Goal: Information Seeking & Learning: Learn about a topic

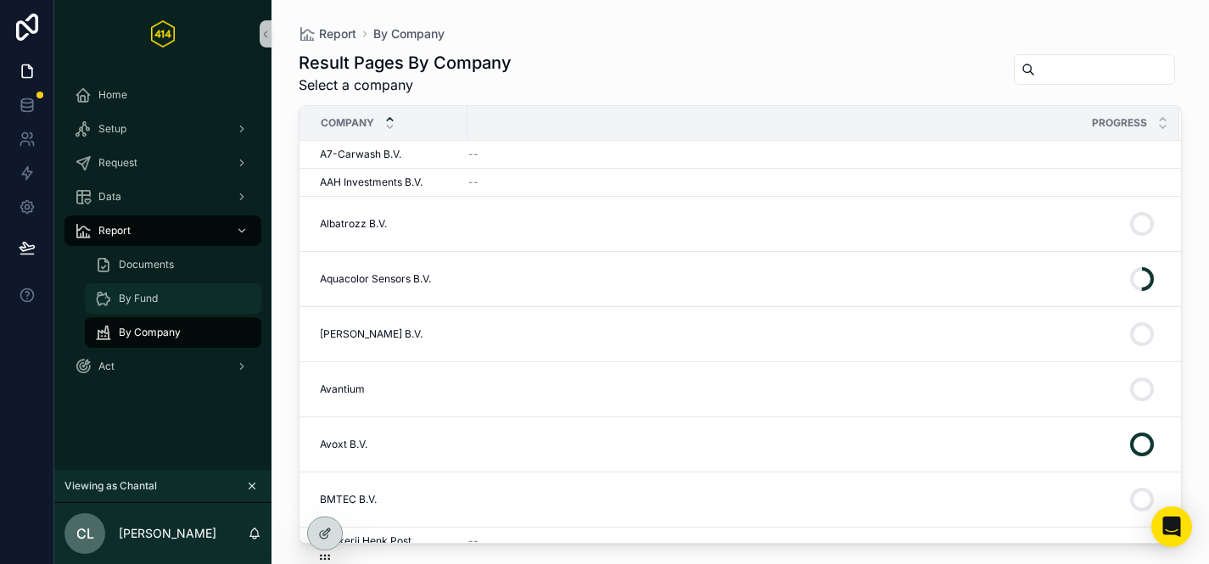
click at [171, 305] on div "By Fund" at bounding box center [173, 298] width 156 height 27
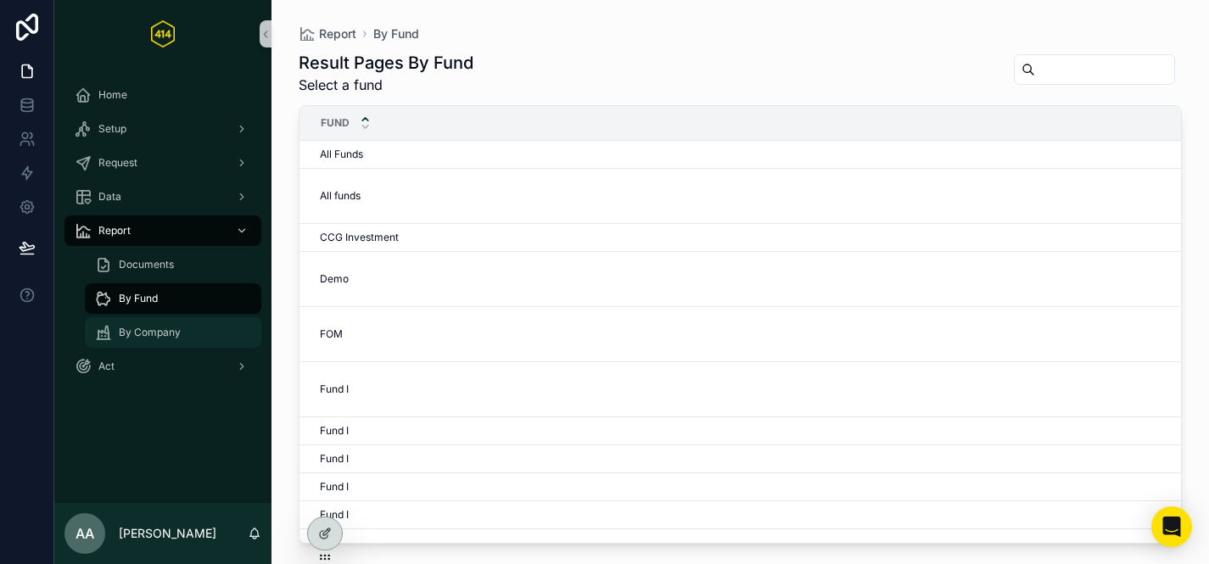
click at [188, 333] on div "By Company" at bounding box center [173, 332] width 156 height 27
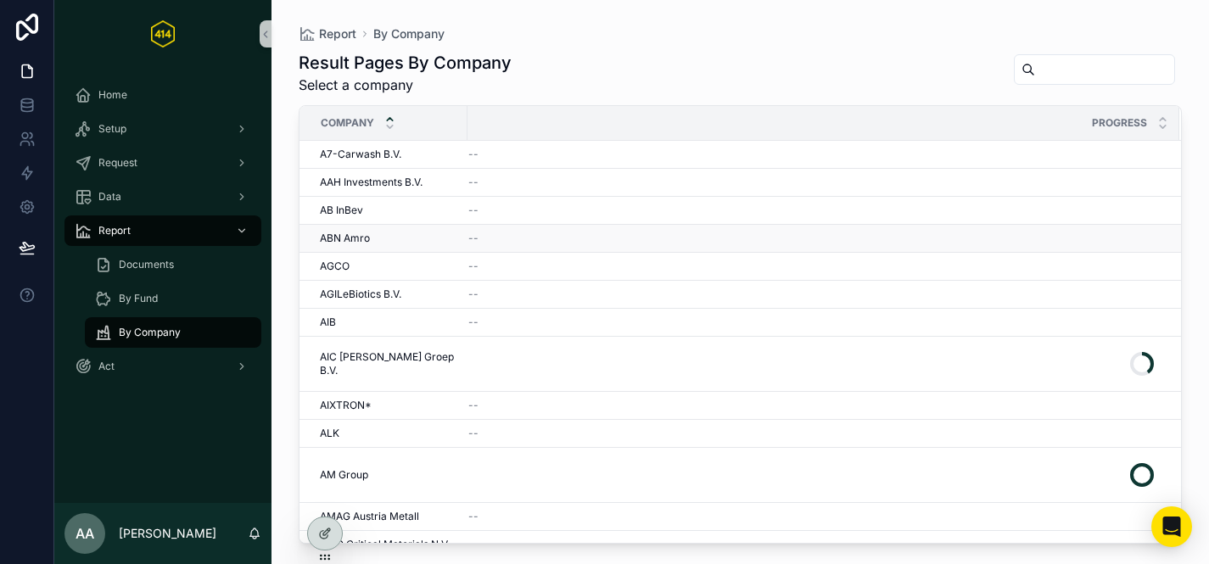
scroll to position [67, 0]
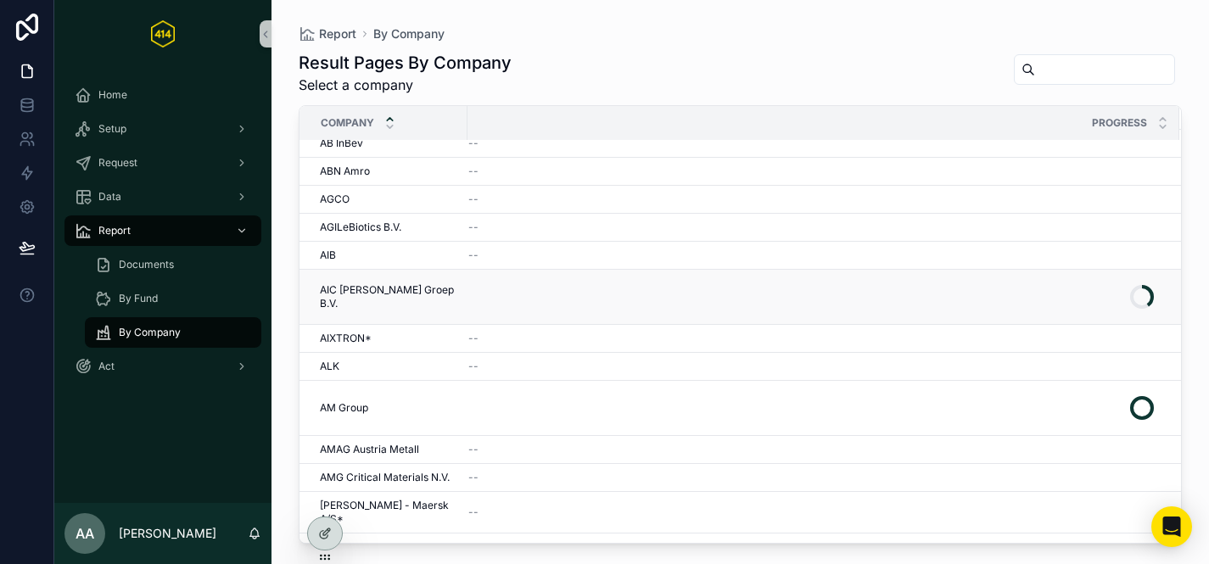
click at [425, 289] on div "AIC Visser Groep B.V. AIC Visser Groep B.V." at bounding box center [388, 296] width 137 height 27
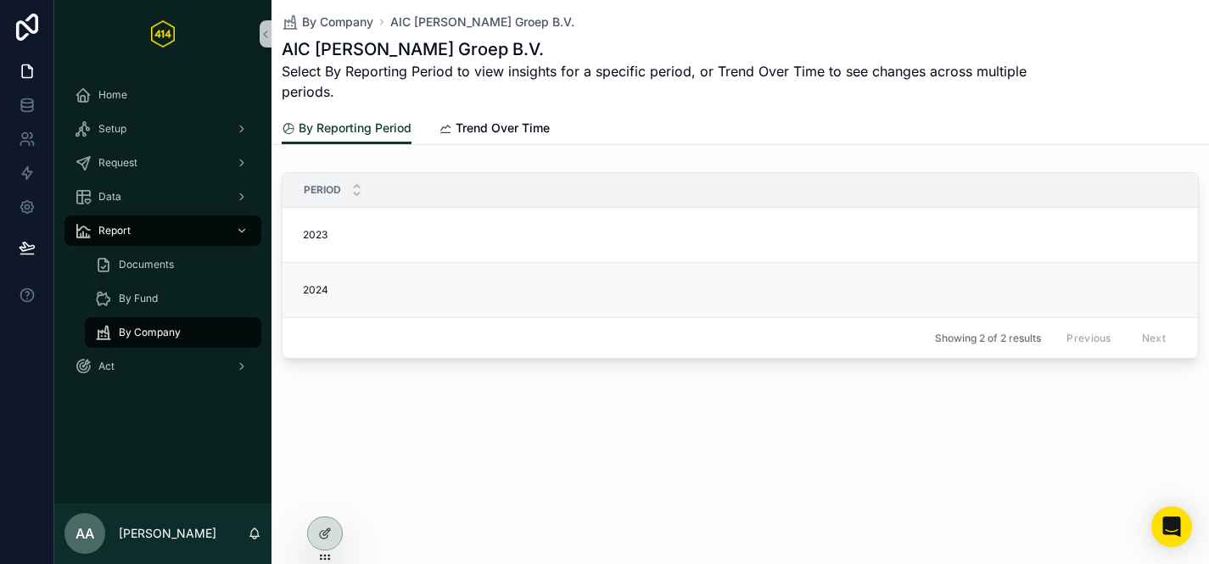
click at [373, 291] on div "2024 2024" at bounding box center [775, 290] width 945 height 14
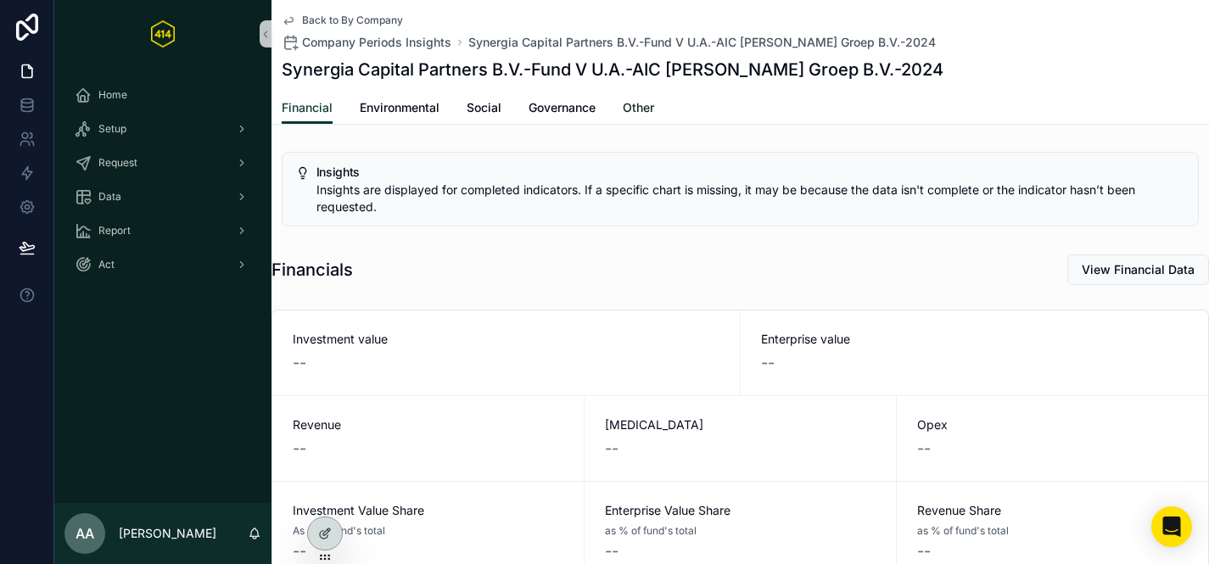
click at [642, 113] on span "Other" at bounding box center [638, 107] width 31 height 17
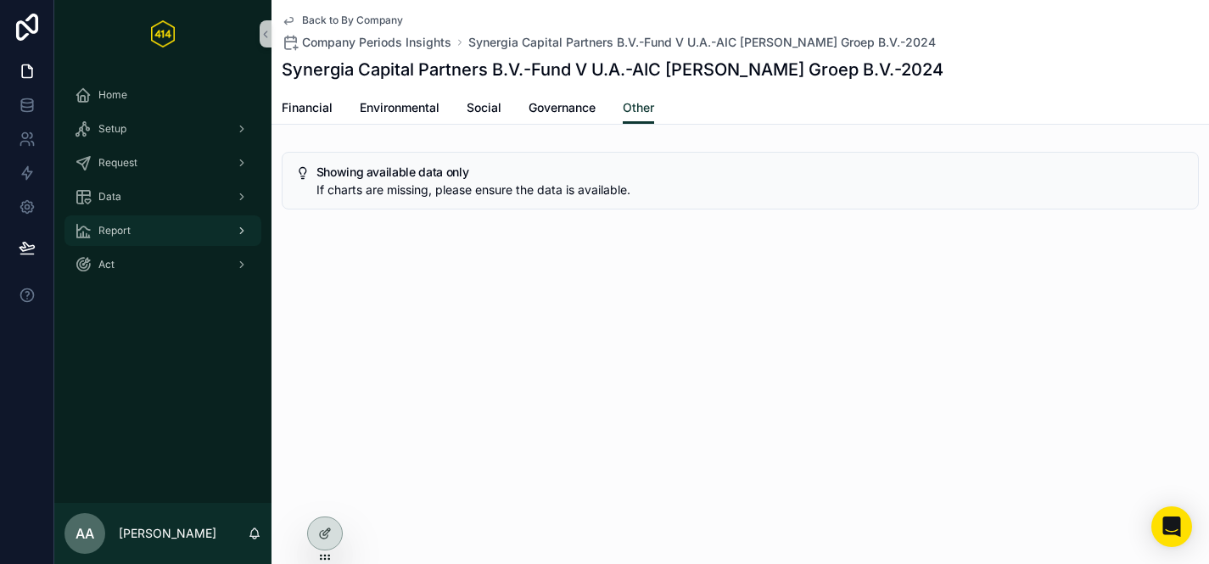
click at [113, 233] on span "Report" at bounding box center [114, 231] width 32 height 14
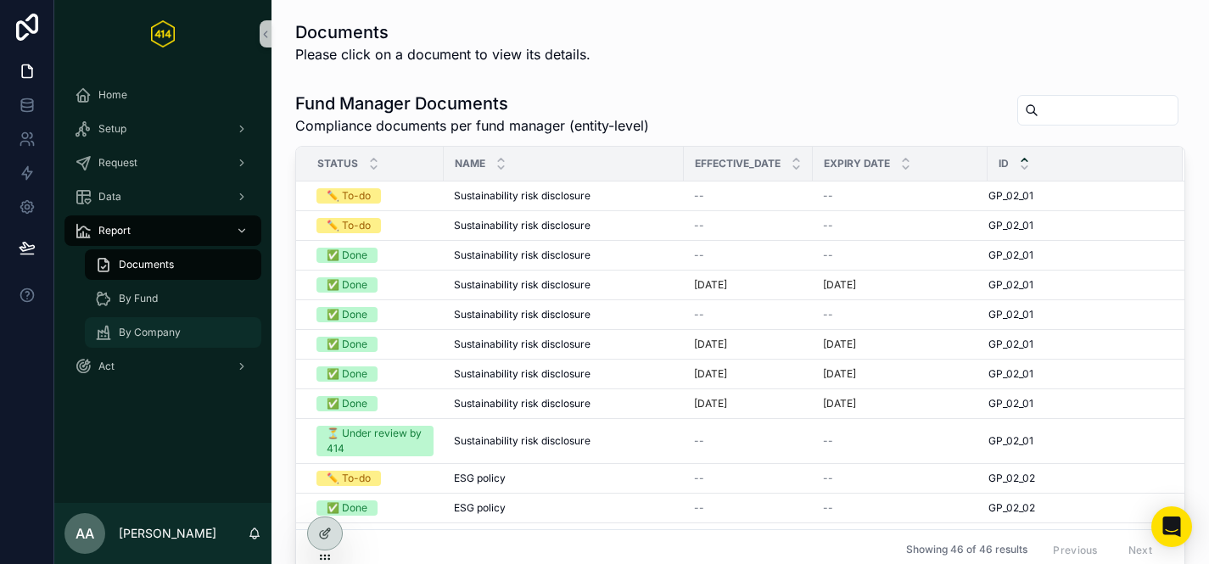
click at [185, 329] on div "By Company" at bounding box center [173, 332] width 156 height 27
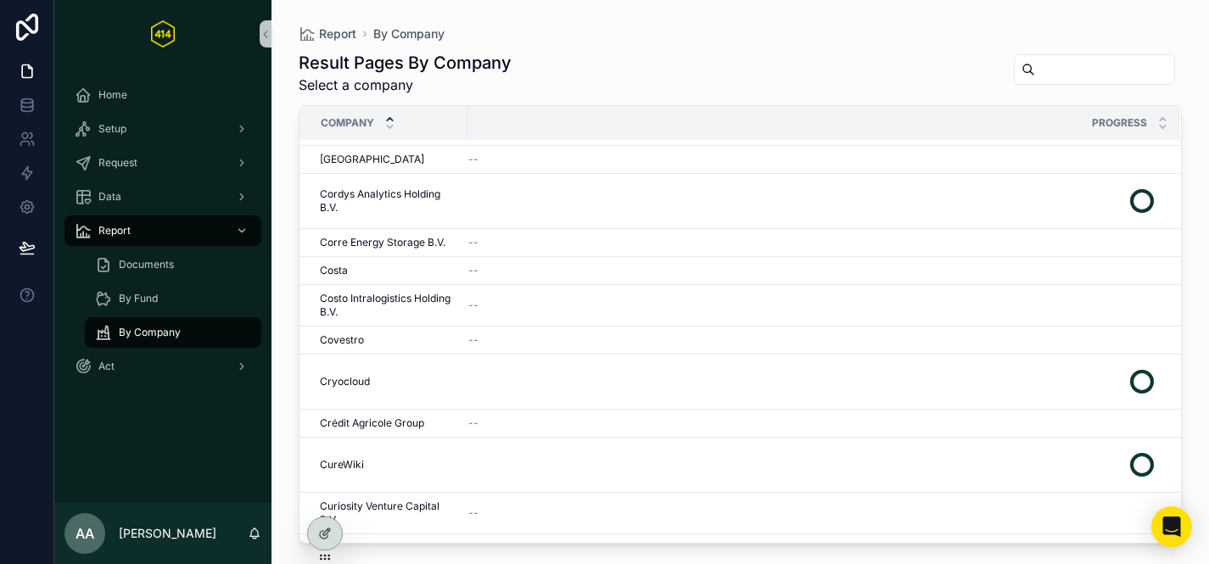
scroll to position [5351, 0]
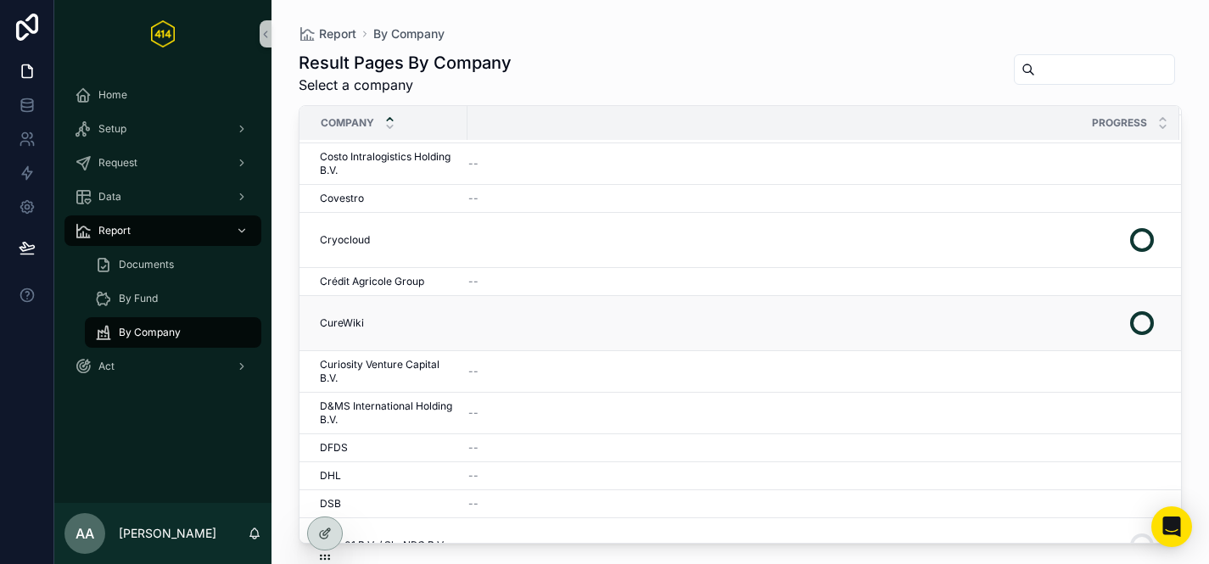
click at [516, 322] on div "scrollable content" at bounding box center [813, 323] width 691 height 41
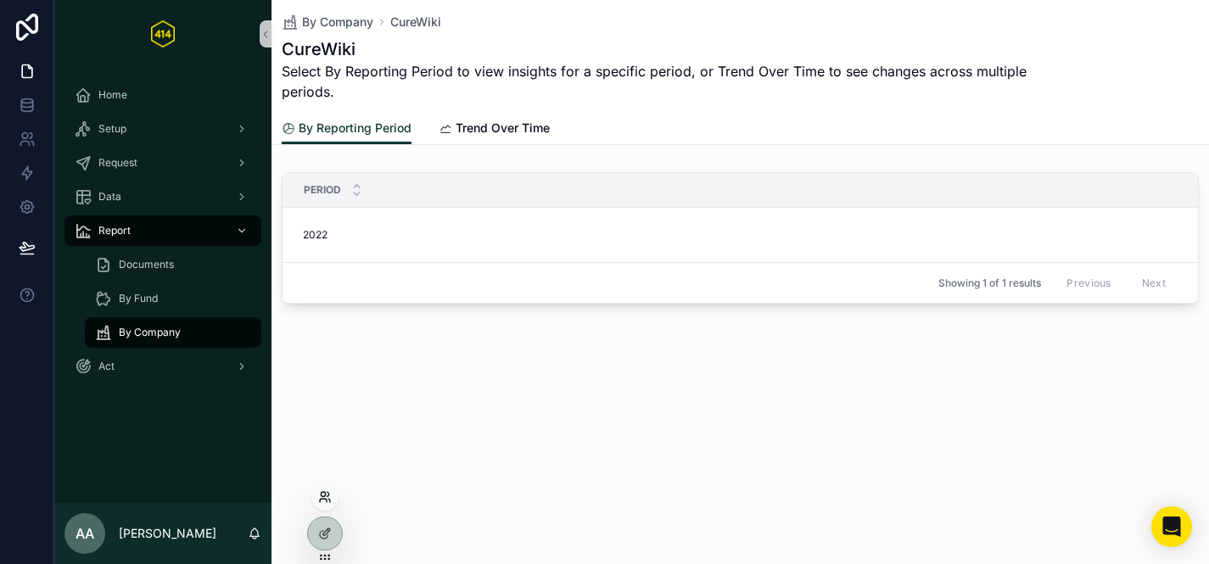
click at [321, 501] on icon at bounding box center [325, 498] width 14 height 14
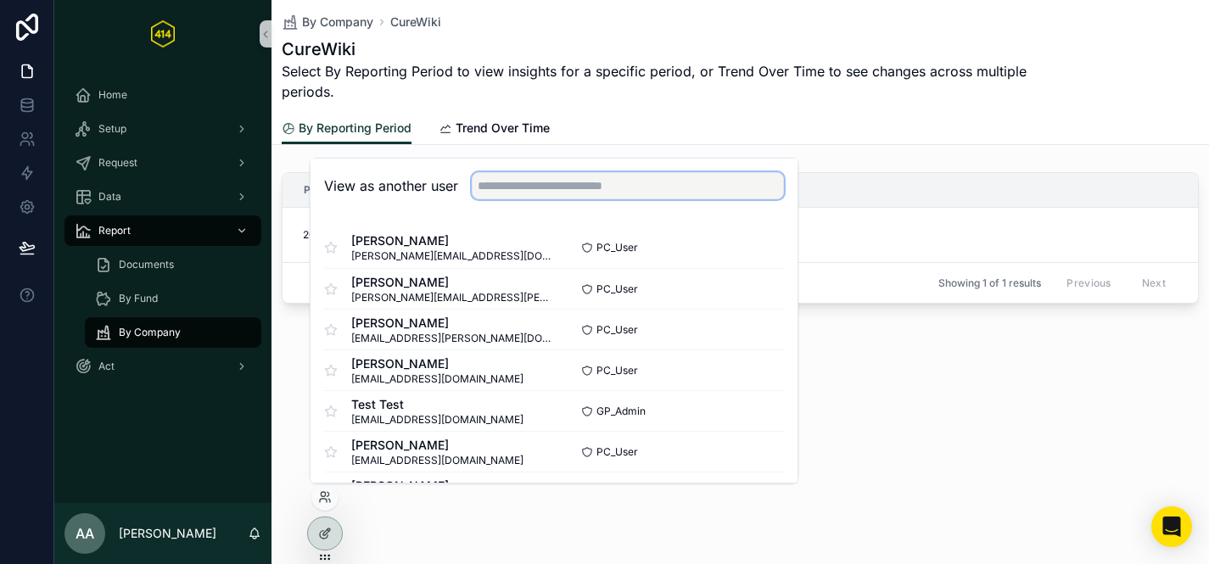
click at [524, 178] on input "text" at bounding box center [628, 185] width 312 height 27
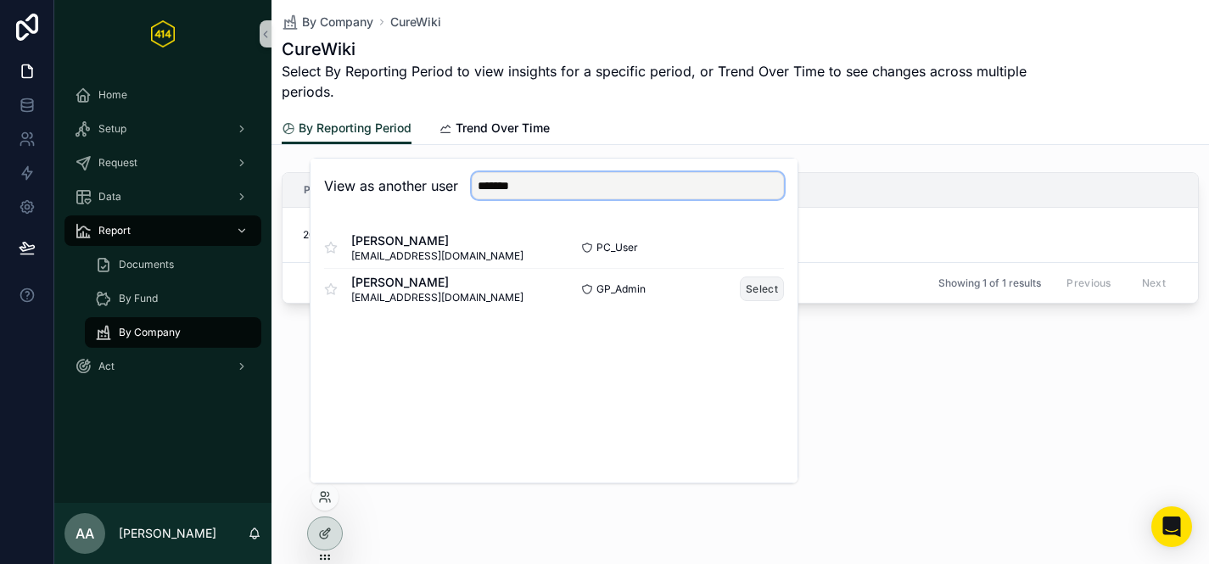
type input "*******"
click at [762, 288] on button "Select" at bounding box center [762, 289] width 44 height 25
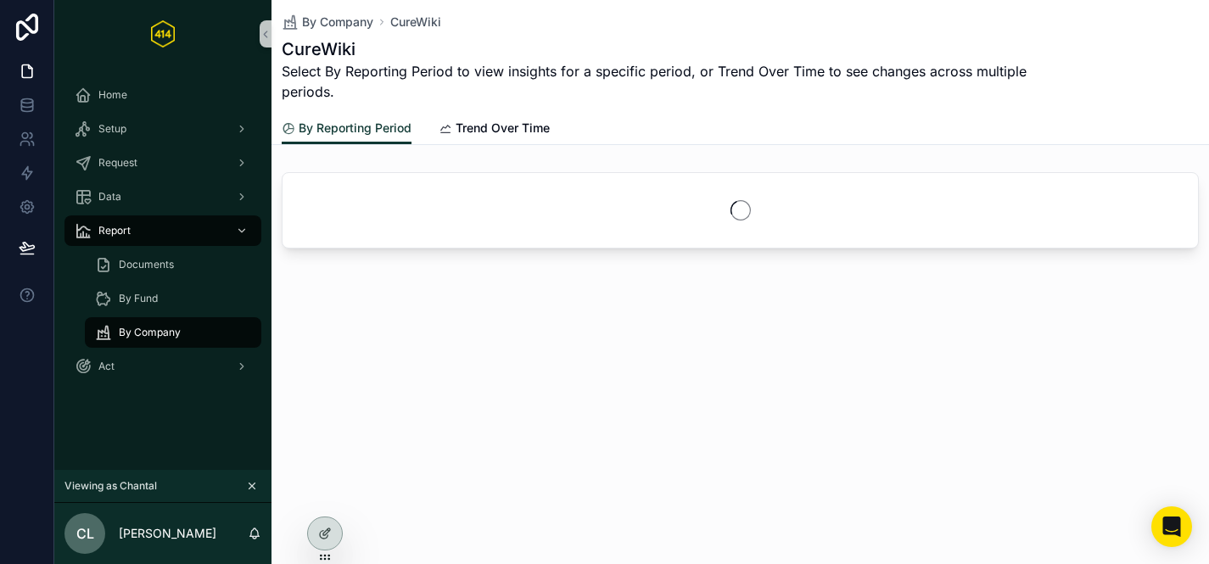
click at [182, 346] on link "By Company" at bounding box center [173, 332] width 177 height 31
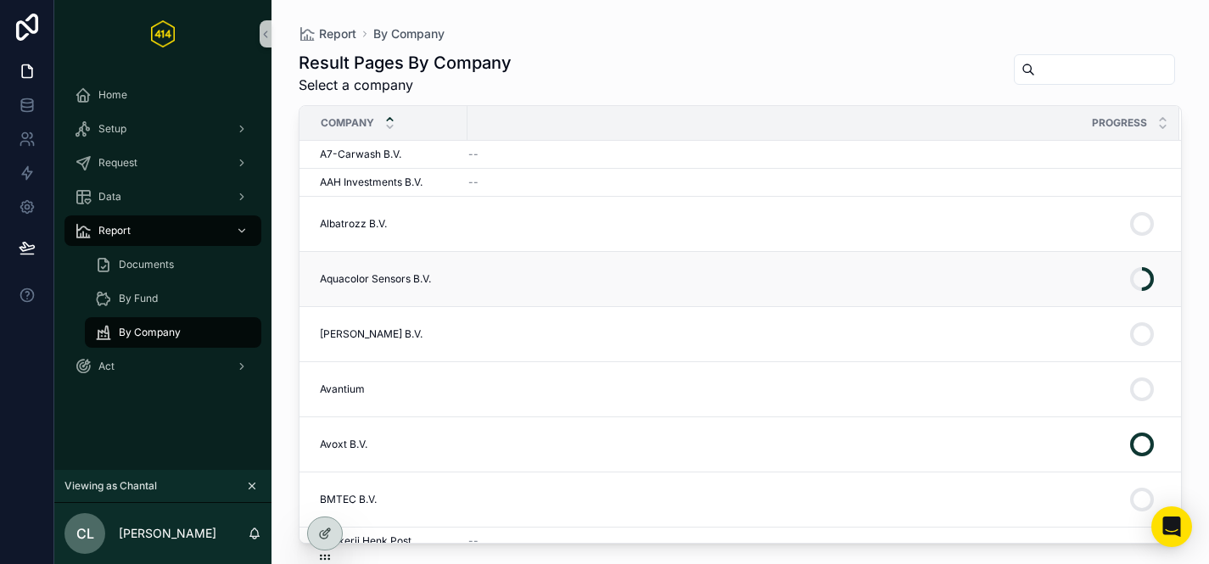
click at [499, 271] on div "scrollable content" at bounding box center [813, 279] width 691 height 41
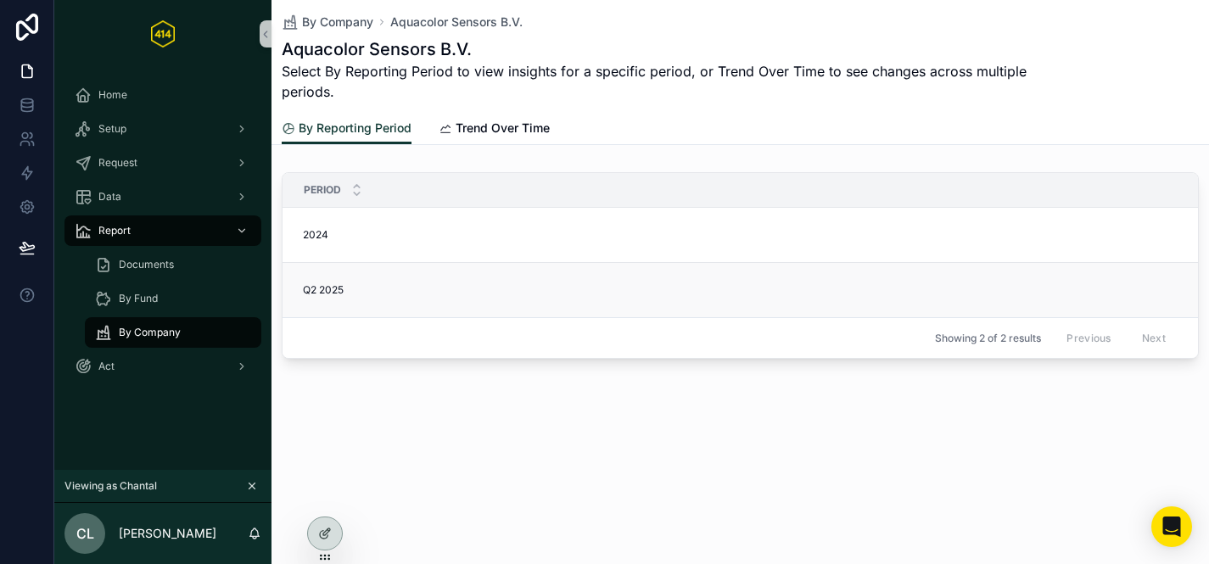
click at [423, 294] on div "Q2 2025 Q2 2025" at bounding box center [775, 290] width 945 height 14
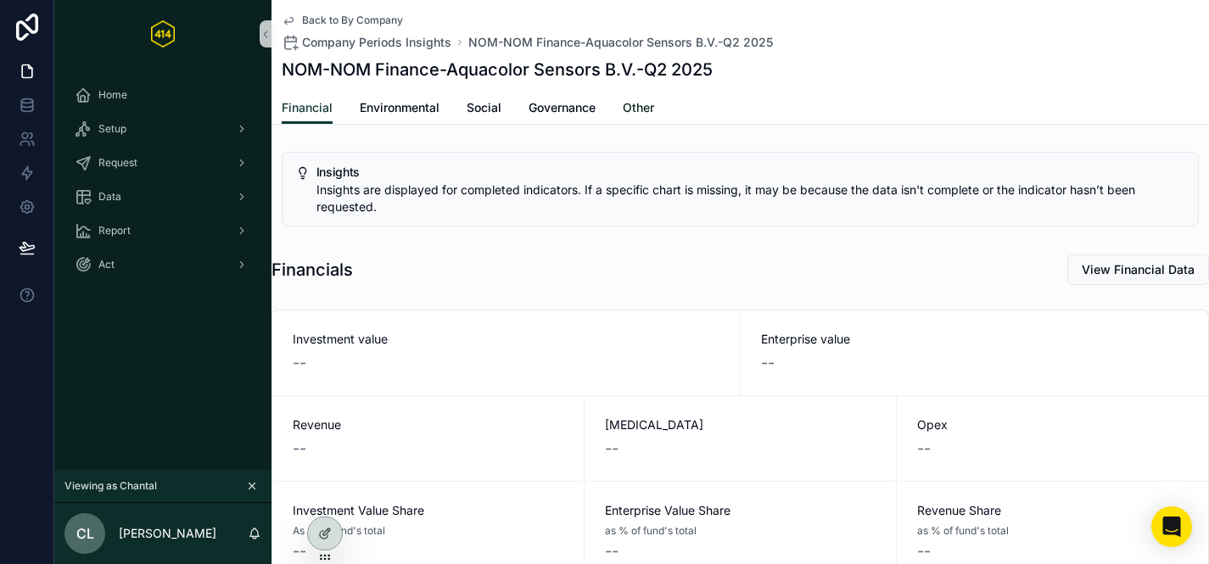
click at [641, 116] on link "Other" at bounding box center [638, 110] width 31 height 34
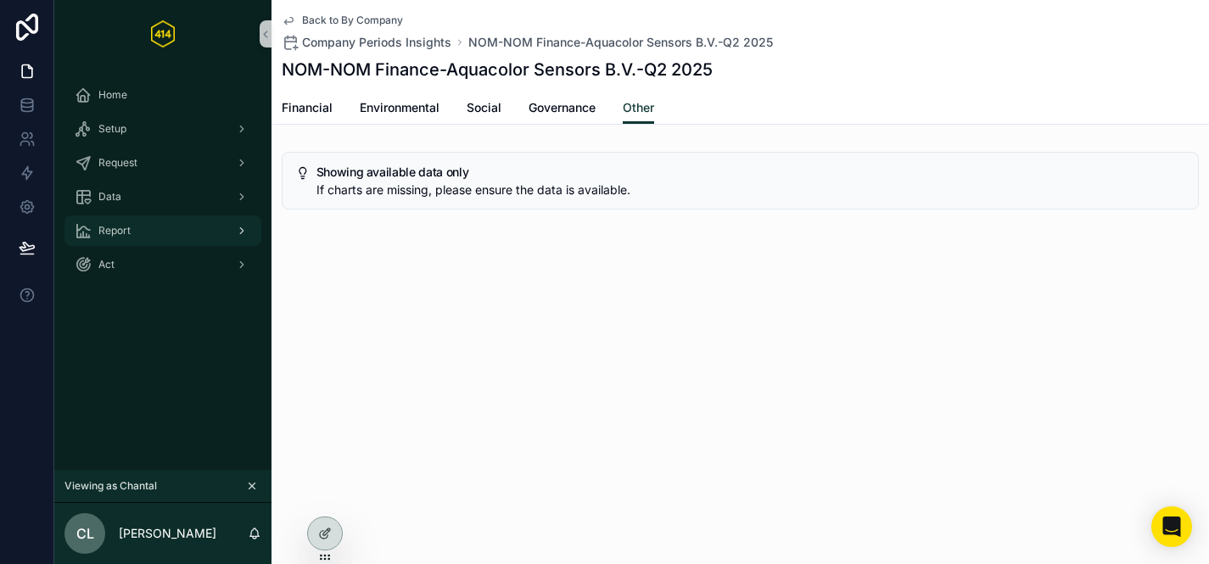
click at [213, 233] on div "Report" at bounding box center [163, 230] width 177 height 27
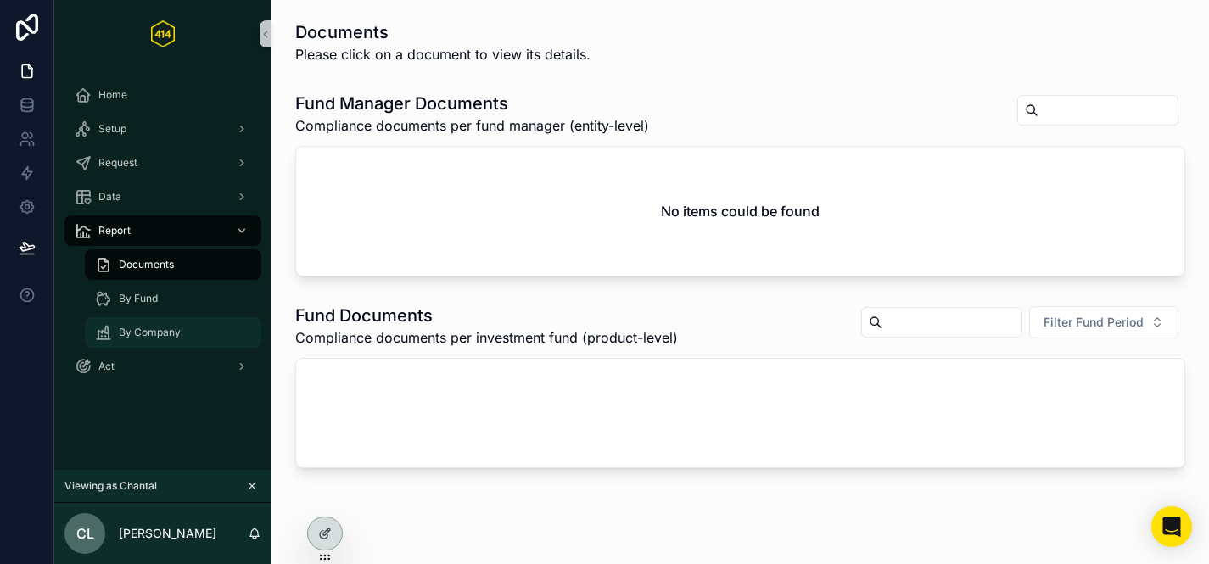
click at [209, 328] on div "By Company" at bounding box center [173, 332] width 156 height 27
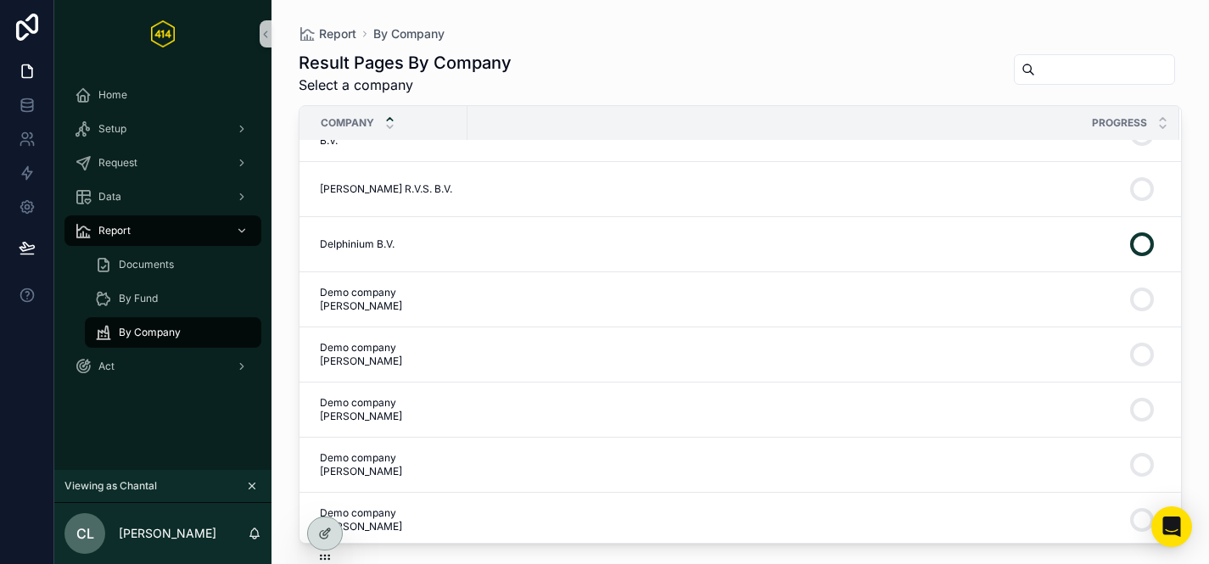
scroll to position [1162, 0]
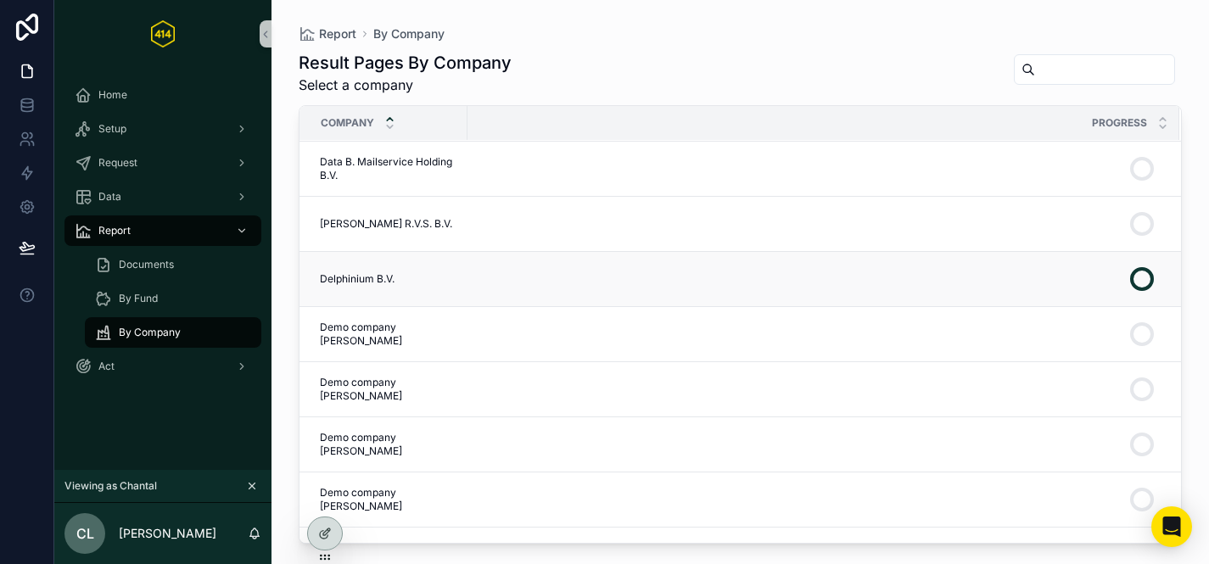
click at [486, 277] on div "scrollable content" at bounding box center [813, 279] width 691 height 41
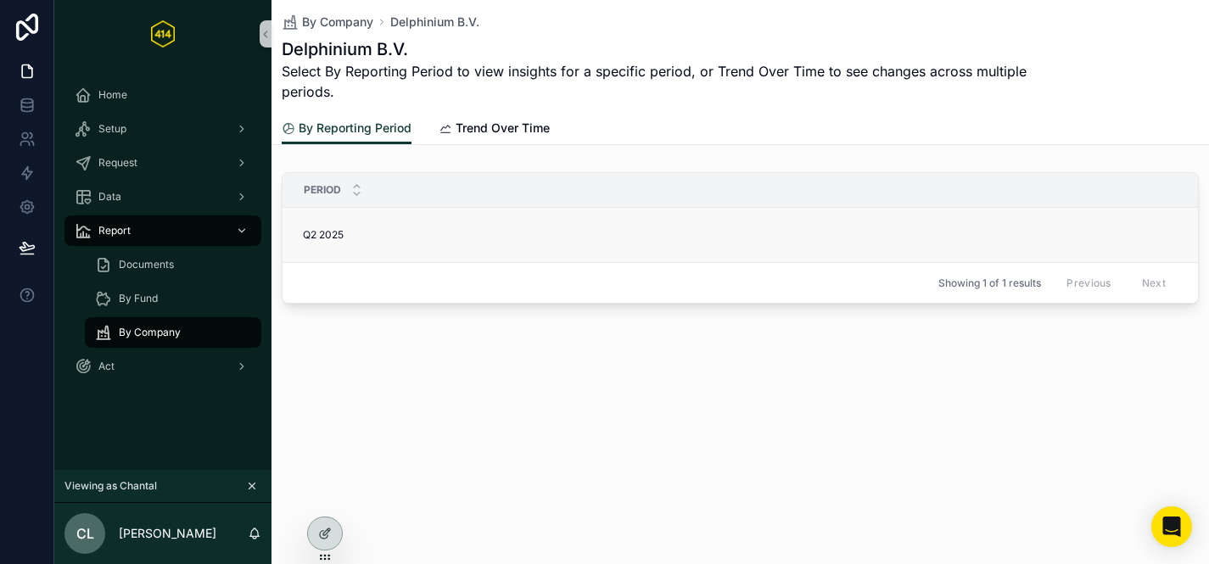
click at [457, 236] on div "Q2 2025 Q2 2025" at bounding box center [775, 235] width 945 height 14
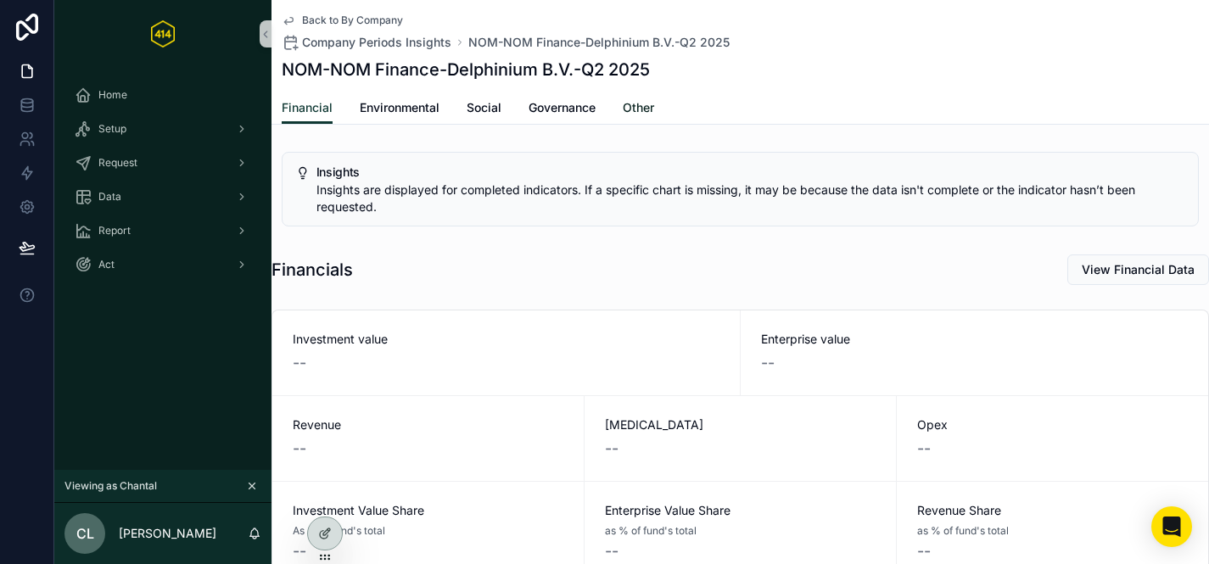
click at [646, 110] on span "Other" at bounding box center [638, 107] width 31 height 17
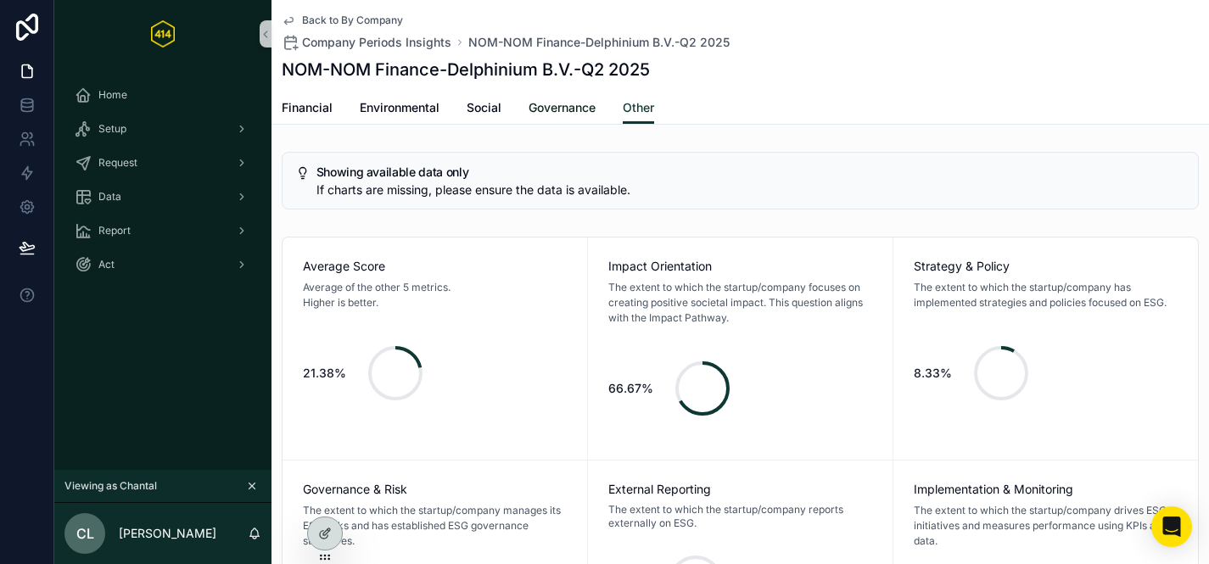
click at [549, 111] on span "Governance" at bounding box center [562, 107] width 67 height 17
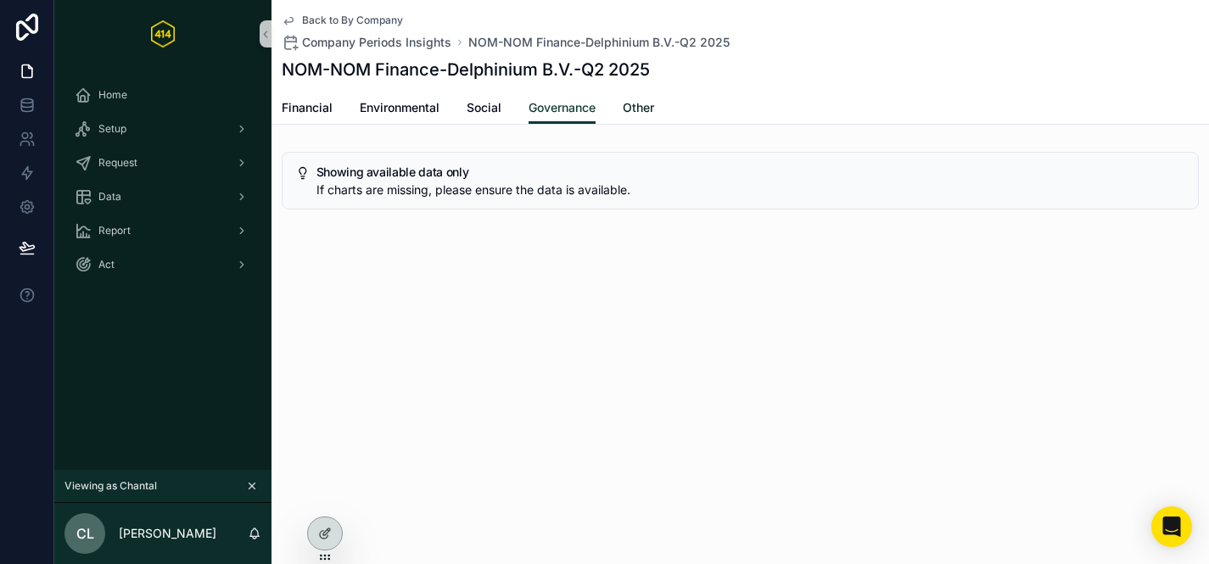
click at [645, 95] on link "Other" at bounding box center [638, 110] width 31 height 34
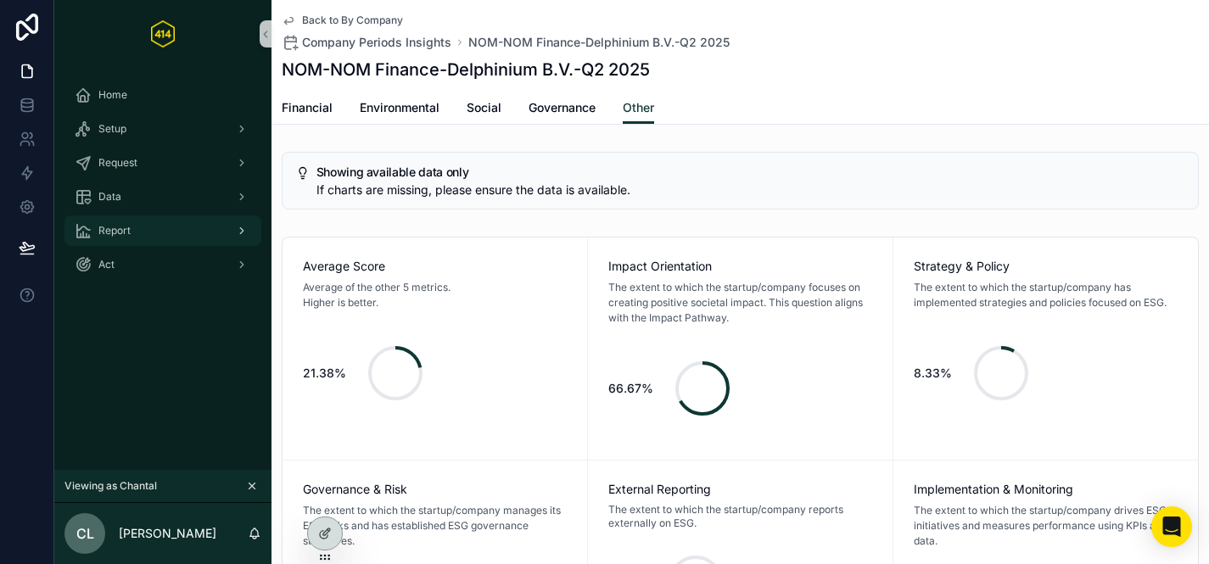
click at [185, 236] on div "Report" at bounding box center [163, 230] width 177 height 27
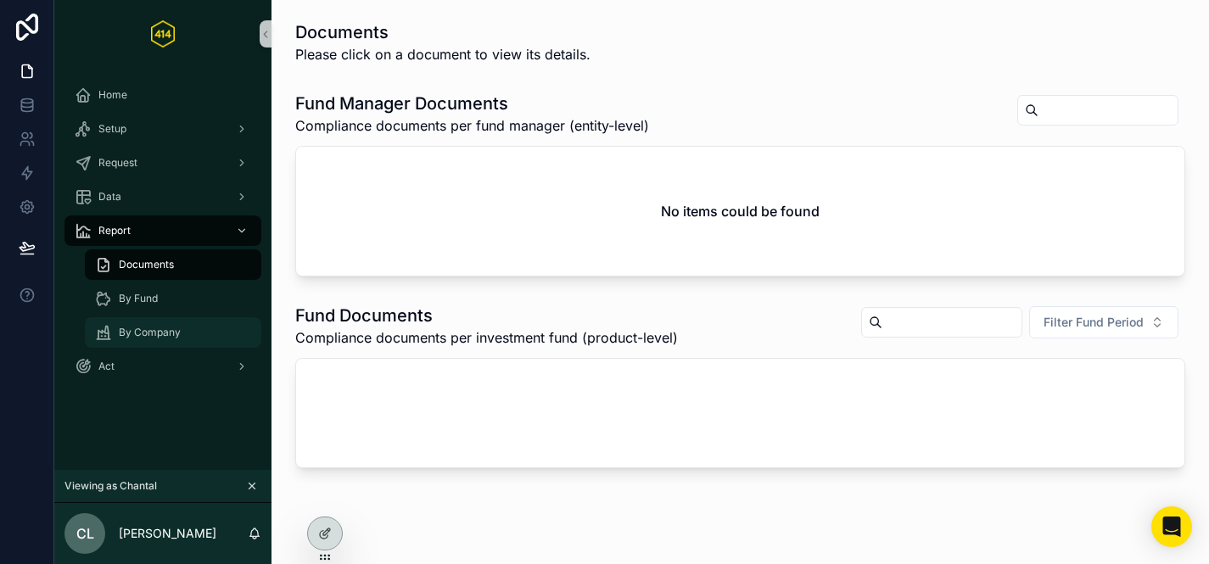
click at [164, 326] on span "By Company" at bounding box center [150, 333] width 62 height 14
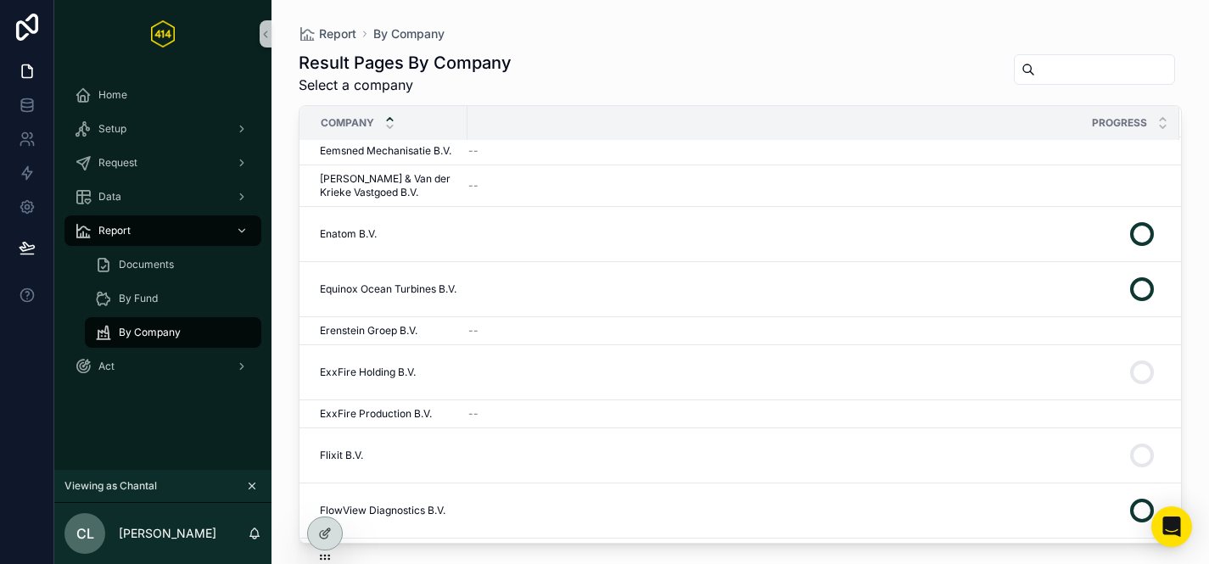
scroll to position [2039, 0]
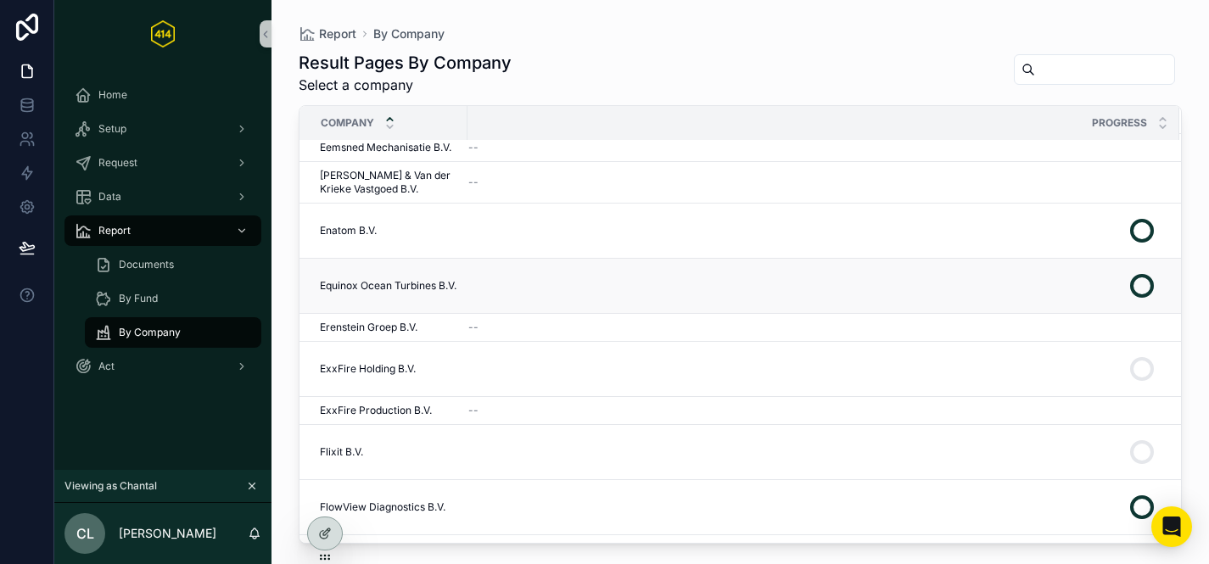
click at [647, 266] on div "scrollable content" at bounding box center [813, 286] width 691 height 41
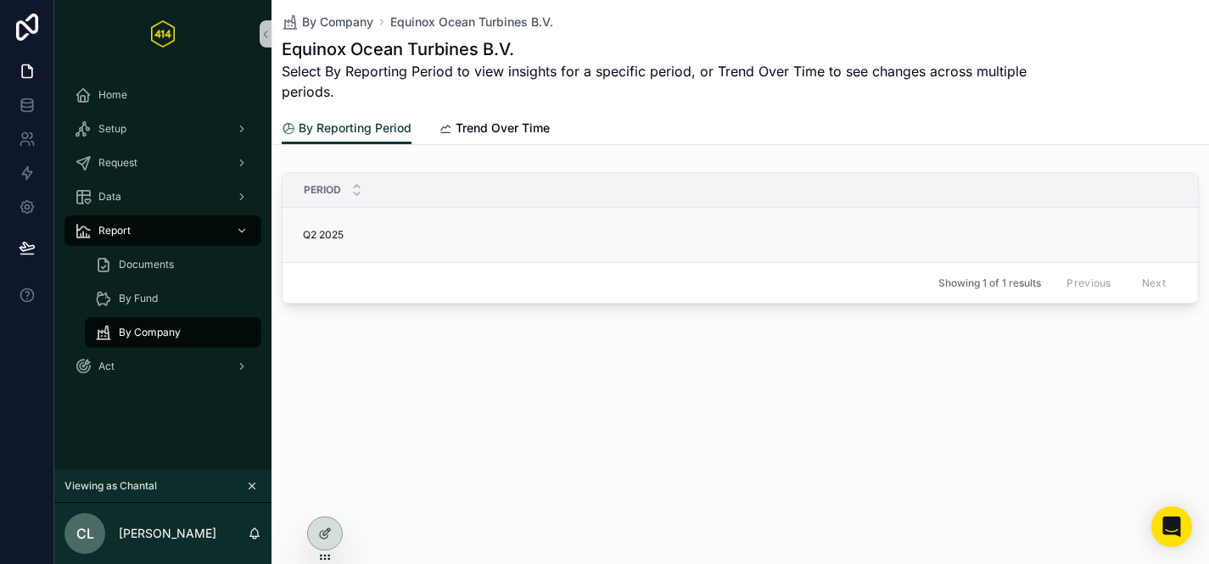
click at [430, 249] on td "Q2 2025 Q2 2025" at bounding box center [771, 235] width 976 height 55
click at [360, 237] on div "Q2 2025 Q2 2025" at bounding box center [775, 235] width 945 height 14
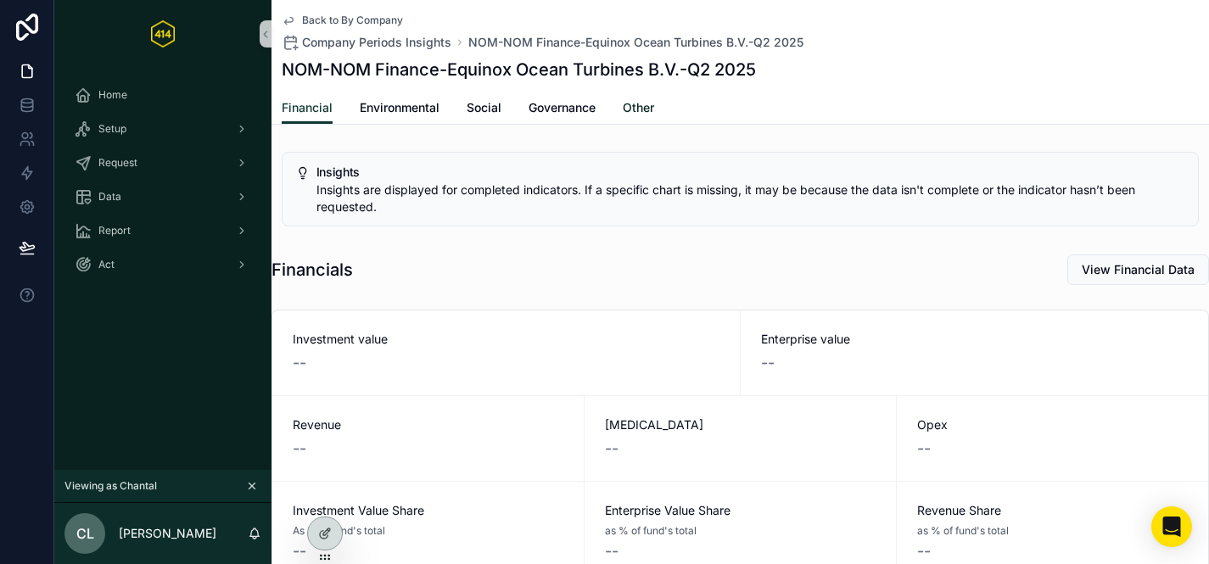
click at [648, 104] on span "Other" at bounding box center [638, 107] width 31 height 17
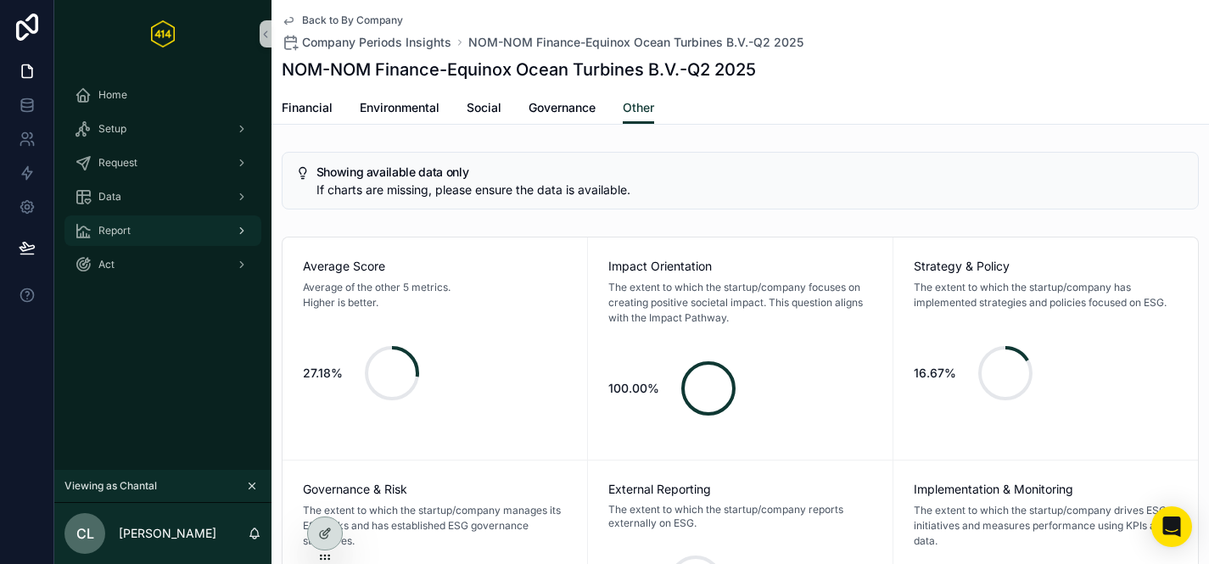
click at [174, 224] on div "Report" at bounding box center [163, 230] width 177 height 27
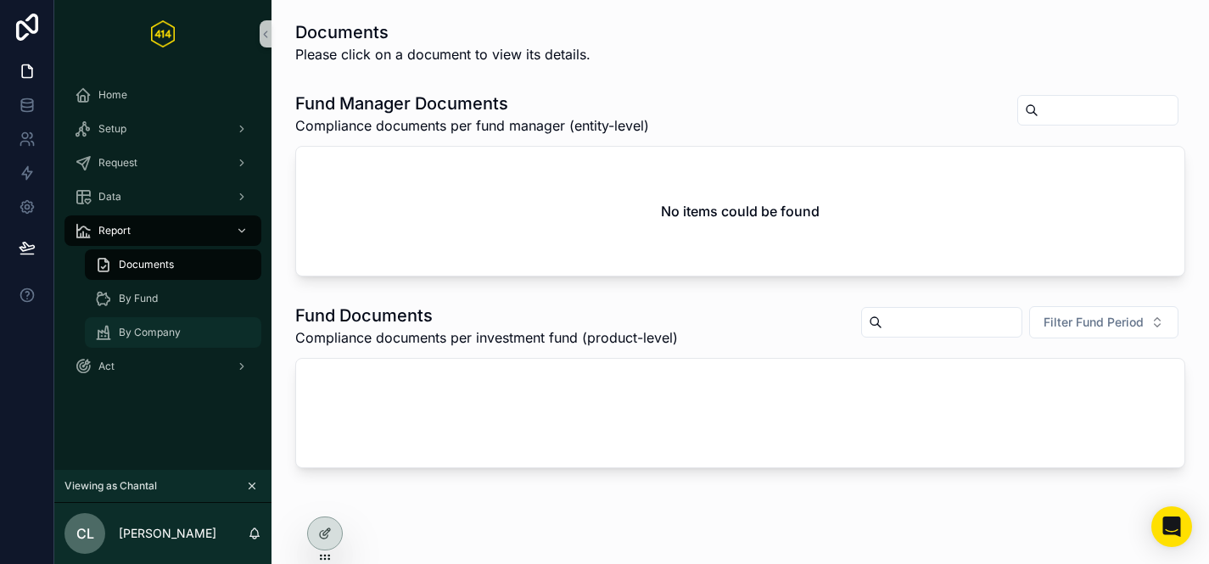
click at [161, 331] on span "By Company" at bounding box center [150, 333] width 62 height 14
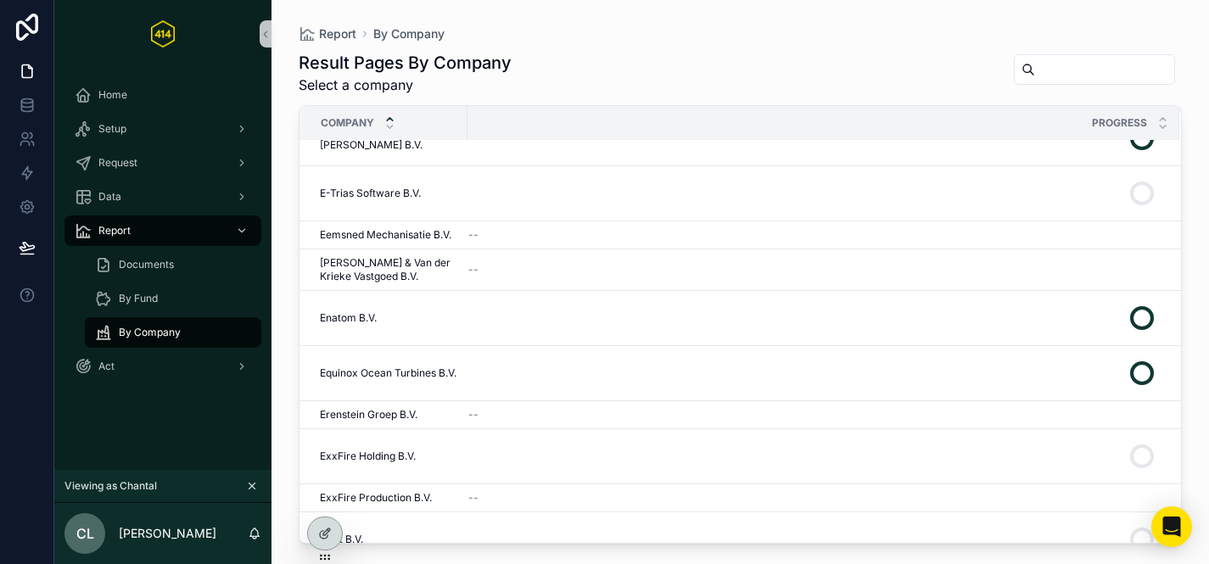
scroll to position [1949, 0]
click at [404, 369] on span "Equinox Ocean Turbines B.V." at bounding box center [388, 376] width 137 height 14
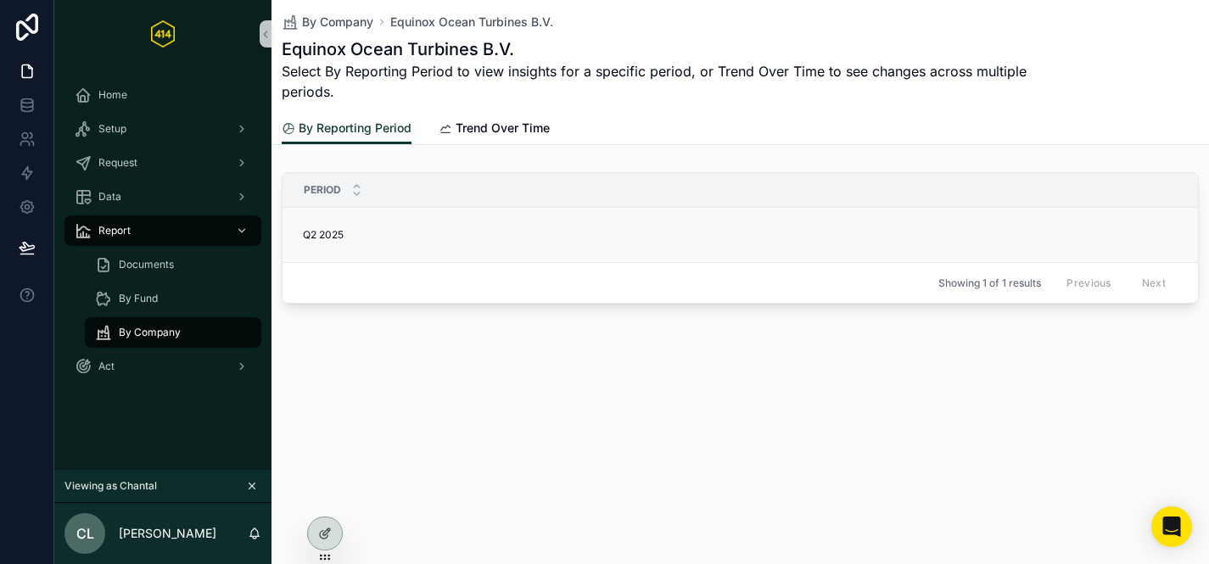
click at [344, 237] on span "Q2 2025" at bounding box center [323, 235] width 41 height 14
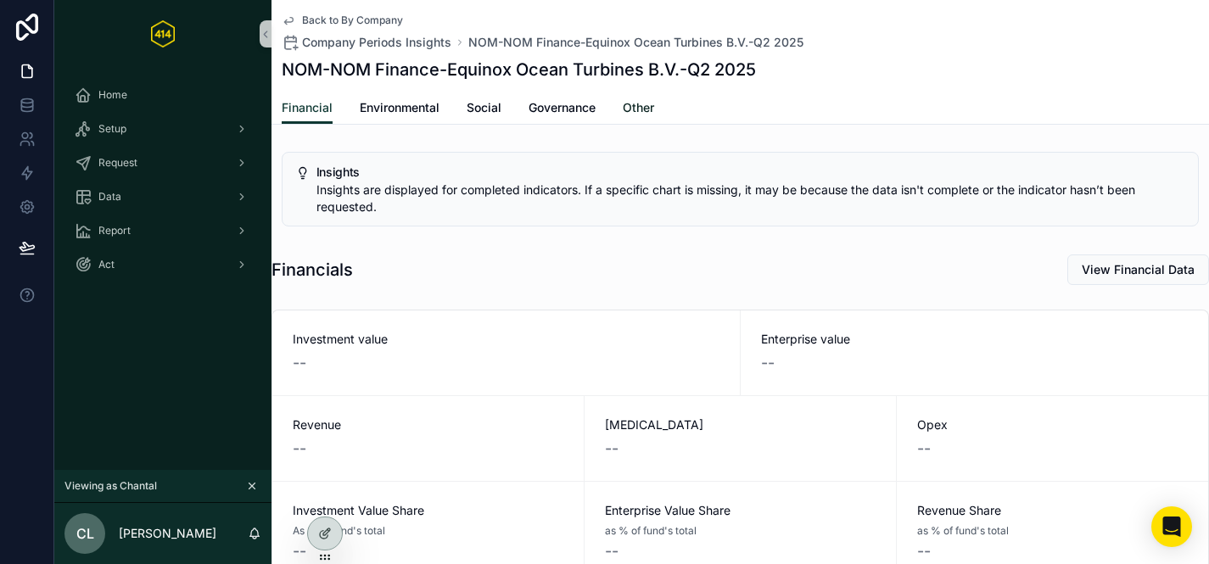
click at [644, 109] on span "Other" at bounding box center [638, 107] width 31 height 17
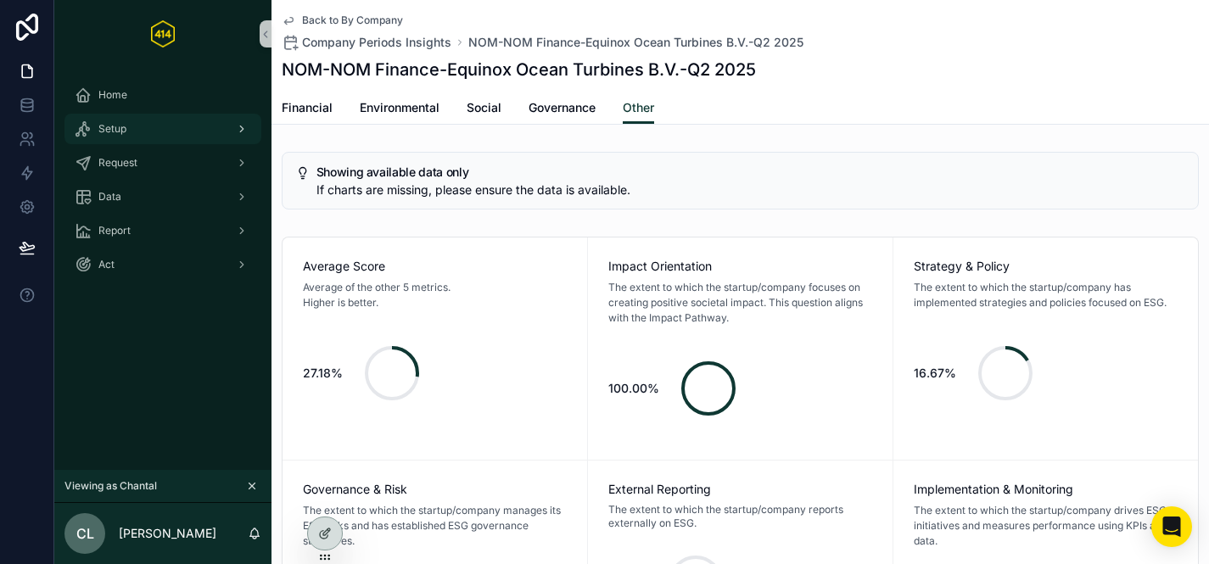
click at [188, 121] on div "Setup" at bounding box center [163, 128] width 177 height 27
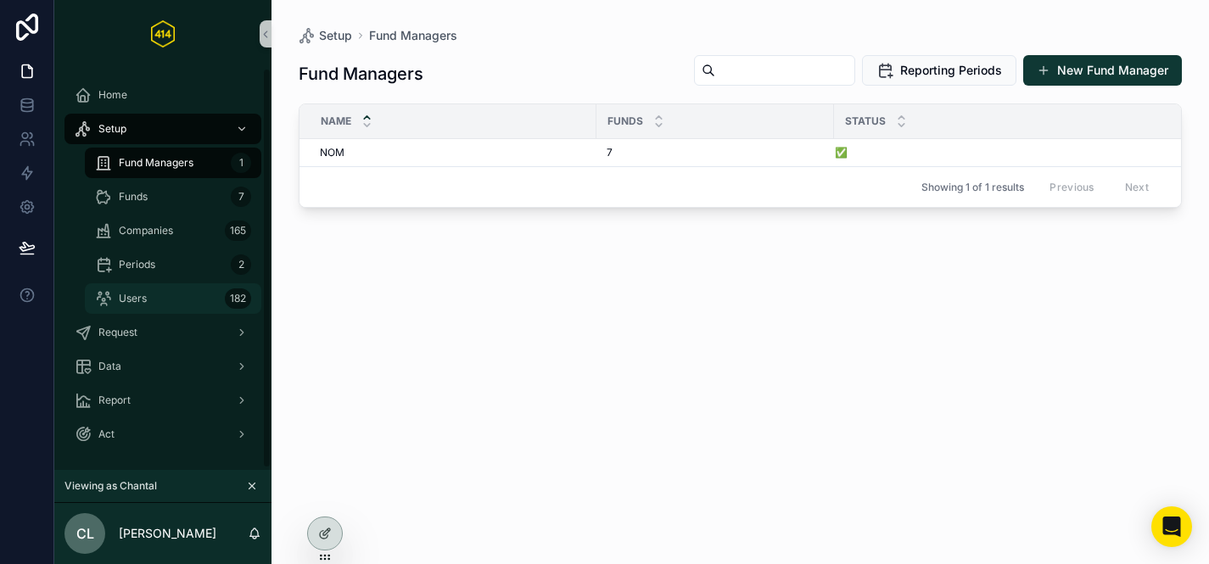
click at [152, 290] on div "Users 182" at bounding box center [173, 298] width 156 height 27
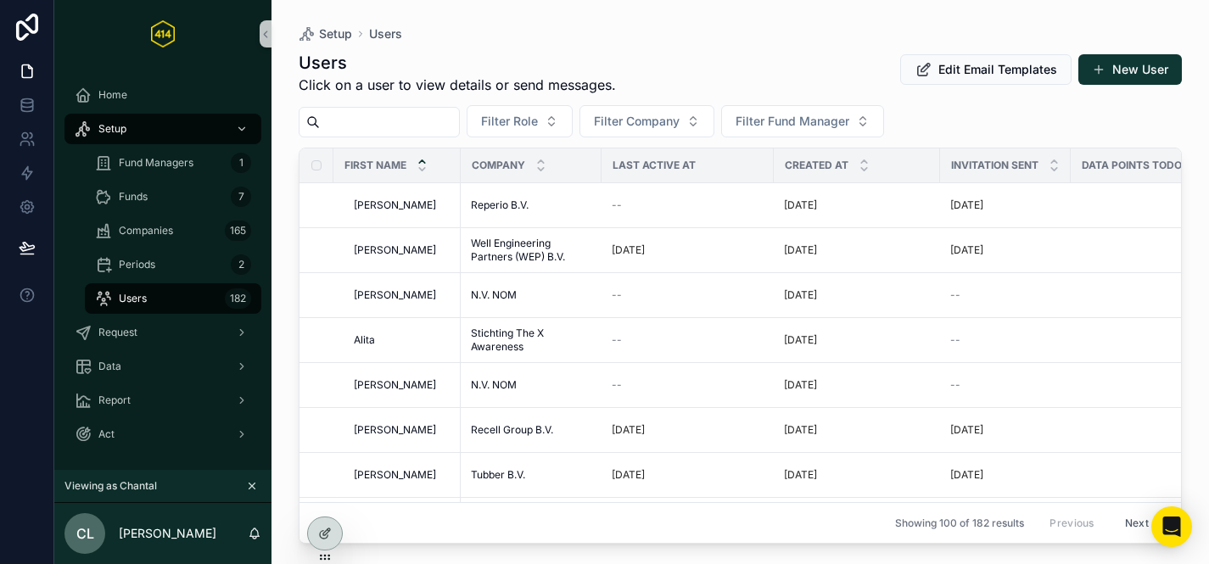
click at [421, 131] on input "scrollable content" at bounding box center [389, 122] width 139 height 24
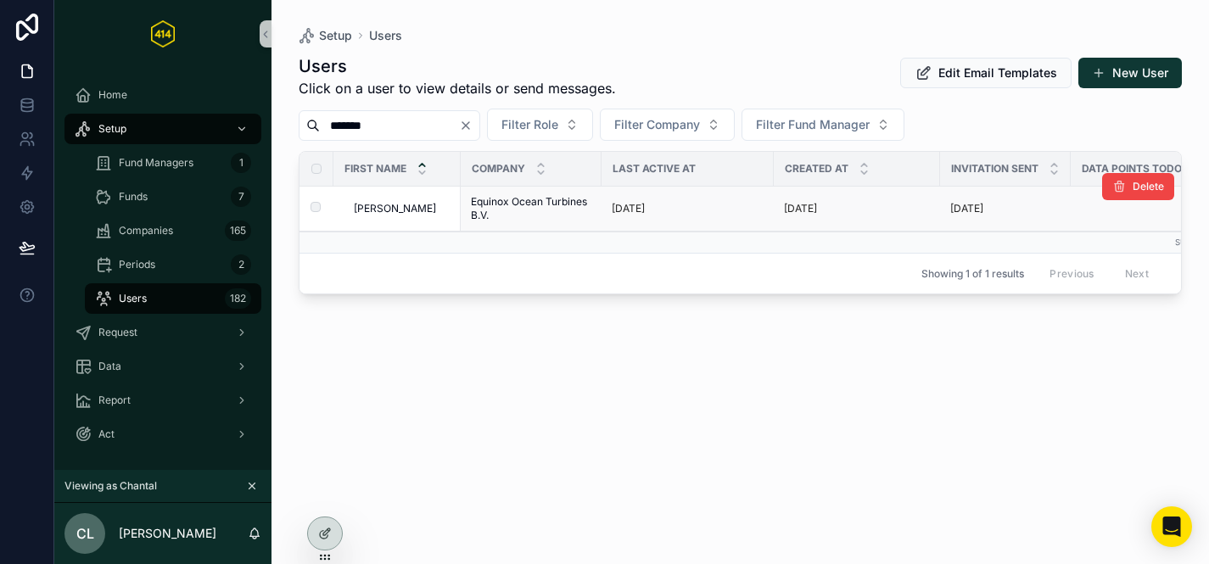
type input "*******"
click at [545, 215] on span "Equinox Ocean Turbines B.V." at bounding box center [531, 208] width 121 height 27
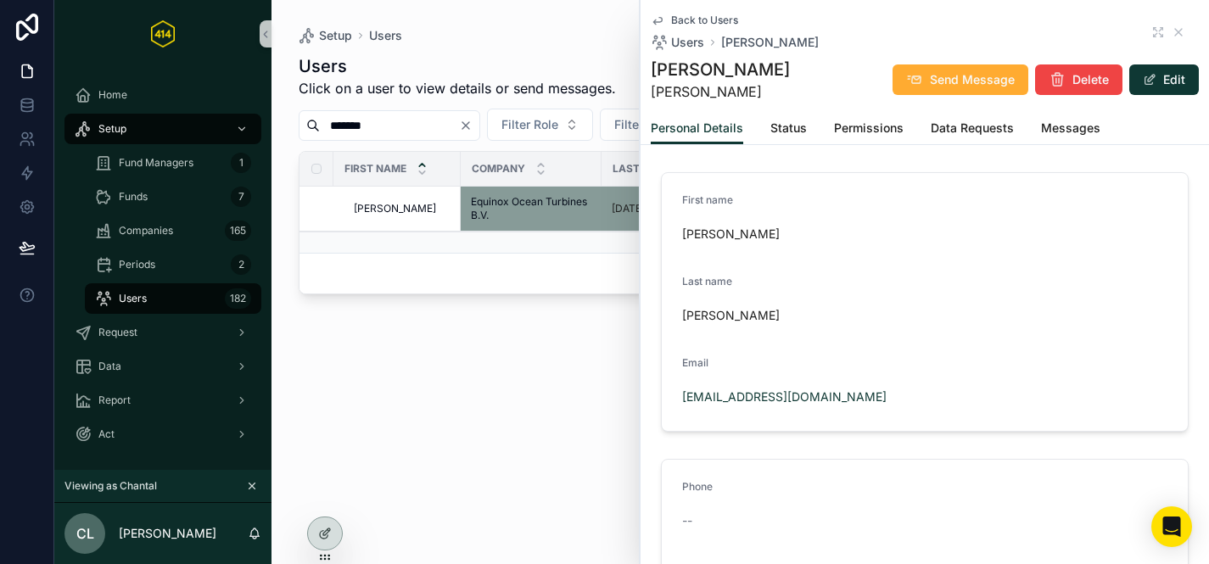
click at [492, 361] on div "Users Click on a user to view details or send messages. Edit Email Templates Ne…" at bounding box center [740, 294] width 883 height 500
click at [328, 492] on icon at bounding box center [329, 494] width 2 height 4
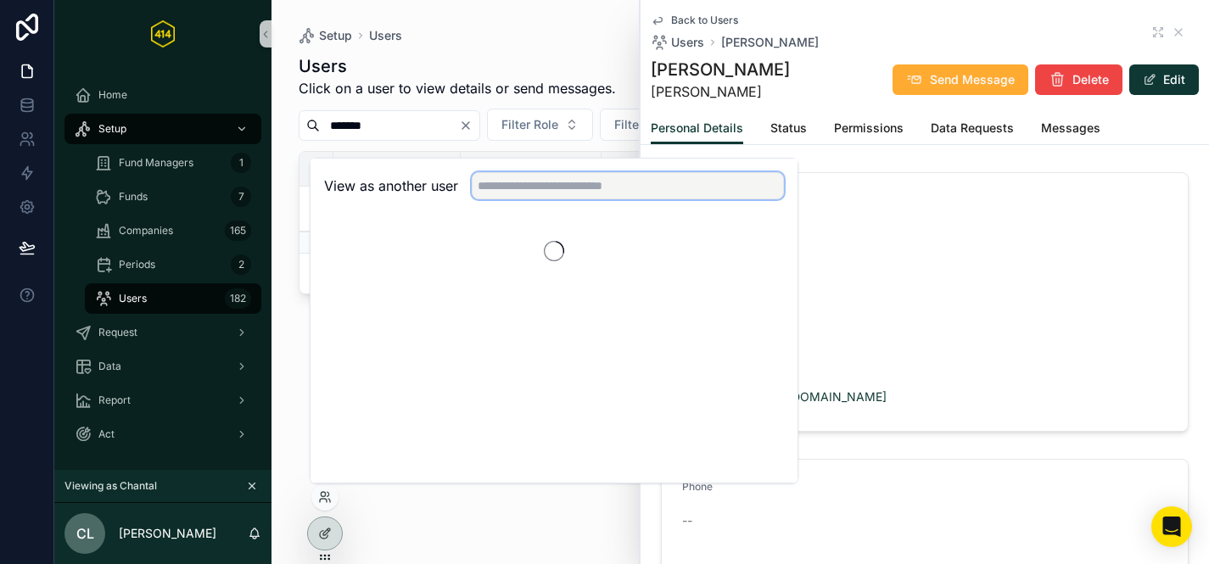
click at [487, 182] on input "text" at bounding box center [628, 185] width 312 height 27
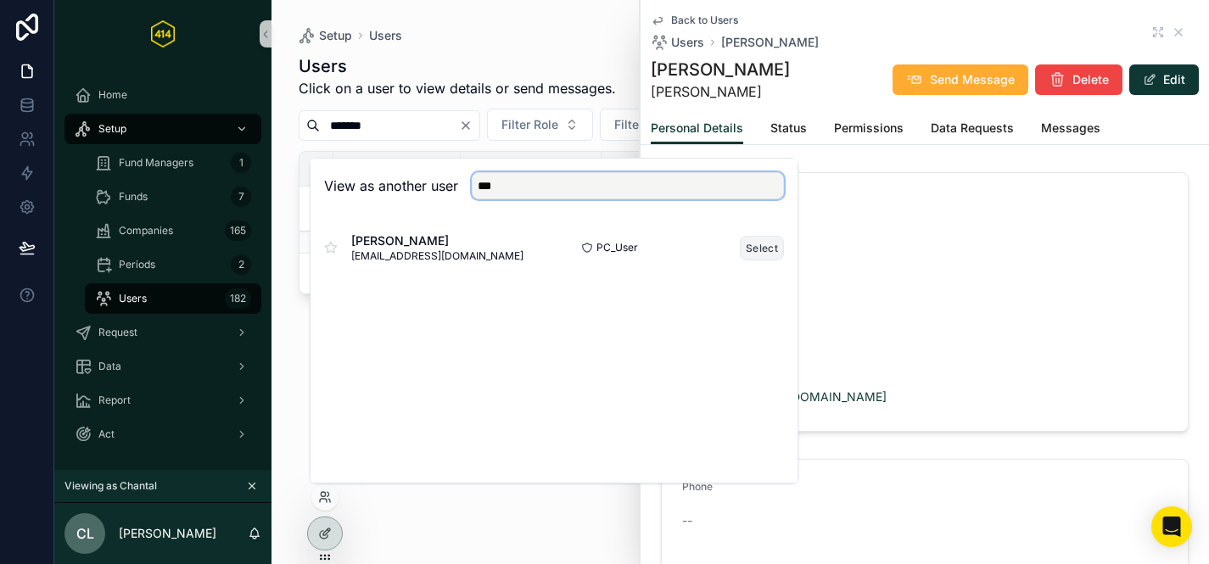
type input "***"
click at [754, 244] on button "Select" at bounding box center [762, 248] width 44 height 25
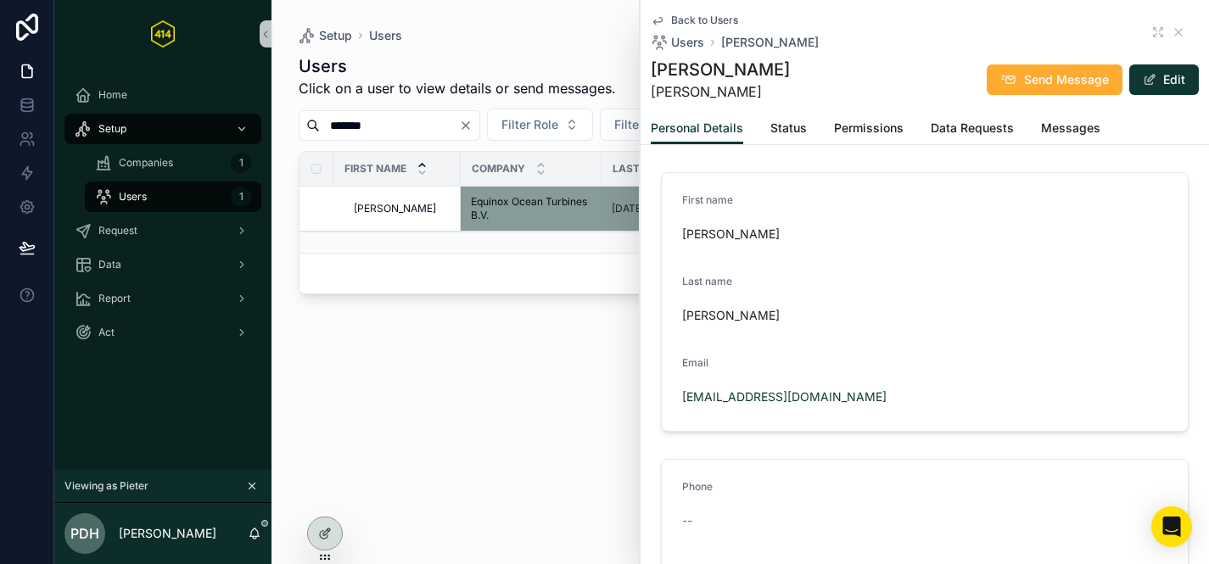
click at [350, 332] on div "Users Click on a user to view details or send messages. Edit Email Templates Ne…" at bounding box center [740, 294] width 883 height 500
click at [142, 238] on div "Request" at bounding box center [163, 230] width 177 height 27
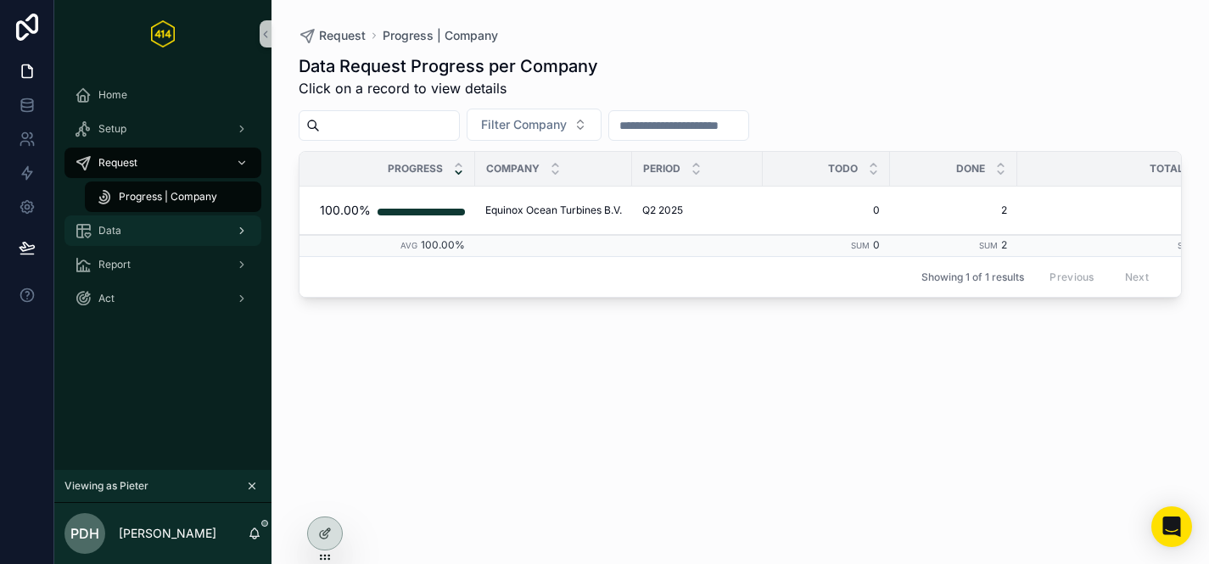
click at [160, 237] on div "Data" at bounding box center [163, 230] width 177 height 27
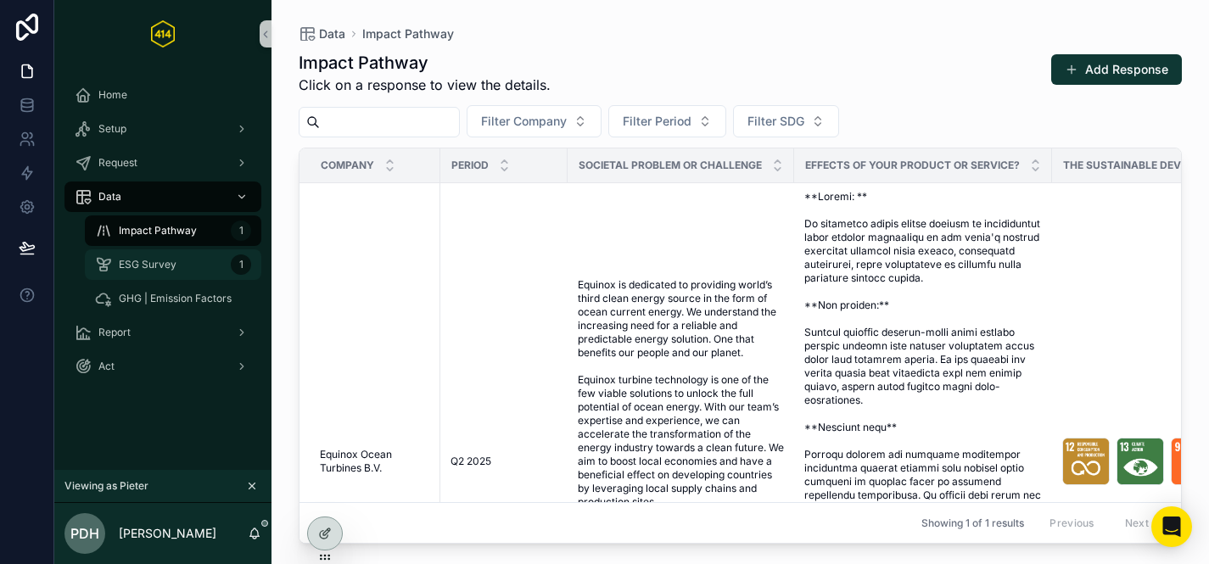
click at [158, 271] on span "ESG Survey" at bounding box center [148, 265] width 58 height 14
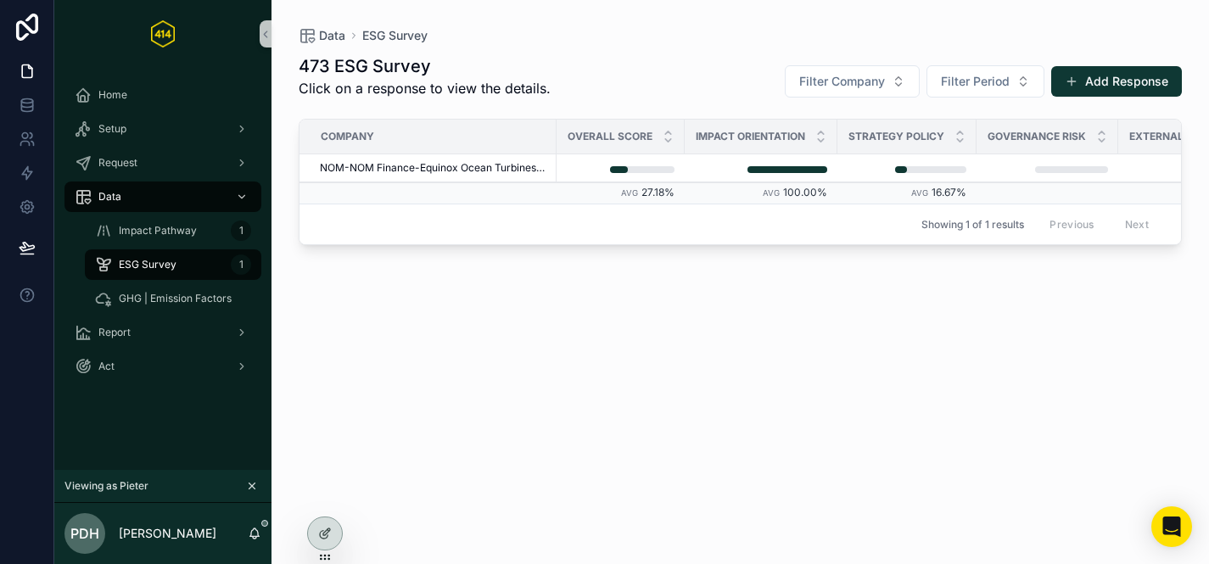
click at [593, 370] on div "473 ESG Survey Click on a response to view the details. Filter Company Filter P…" at bounding box center [740, 294] width 883 height 500
click at [199, 337] on div "Report" at bounding box center [163, 332] width 177 height 27
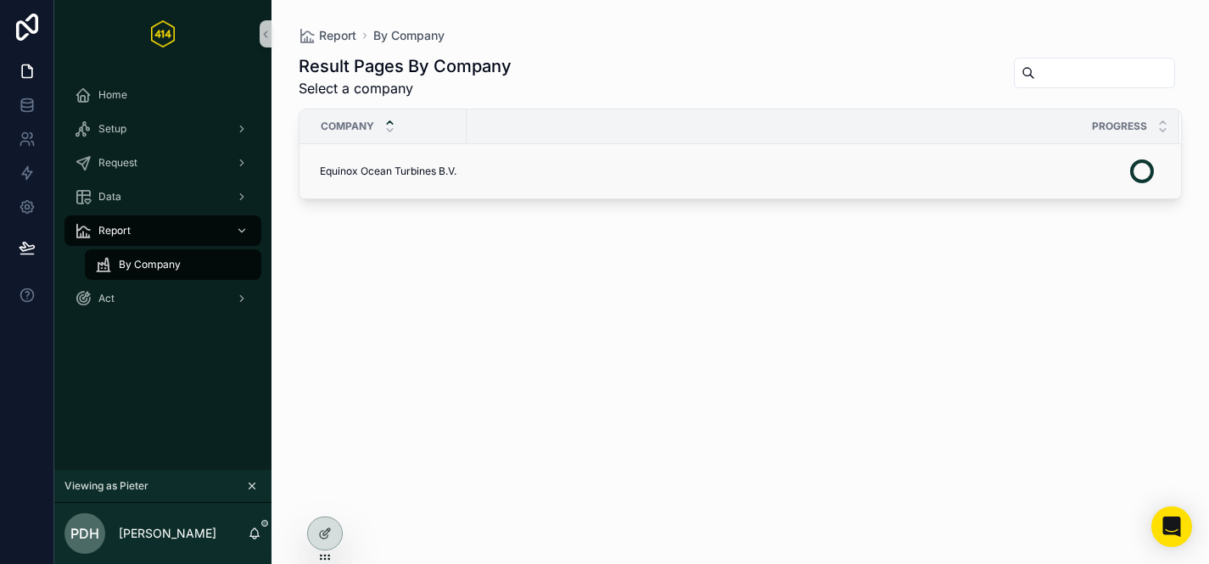
click at [506, 182] on div "scrollable content" at bounding box center [814, 171] width 692 height 41
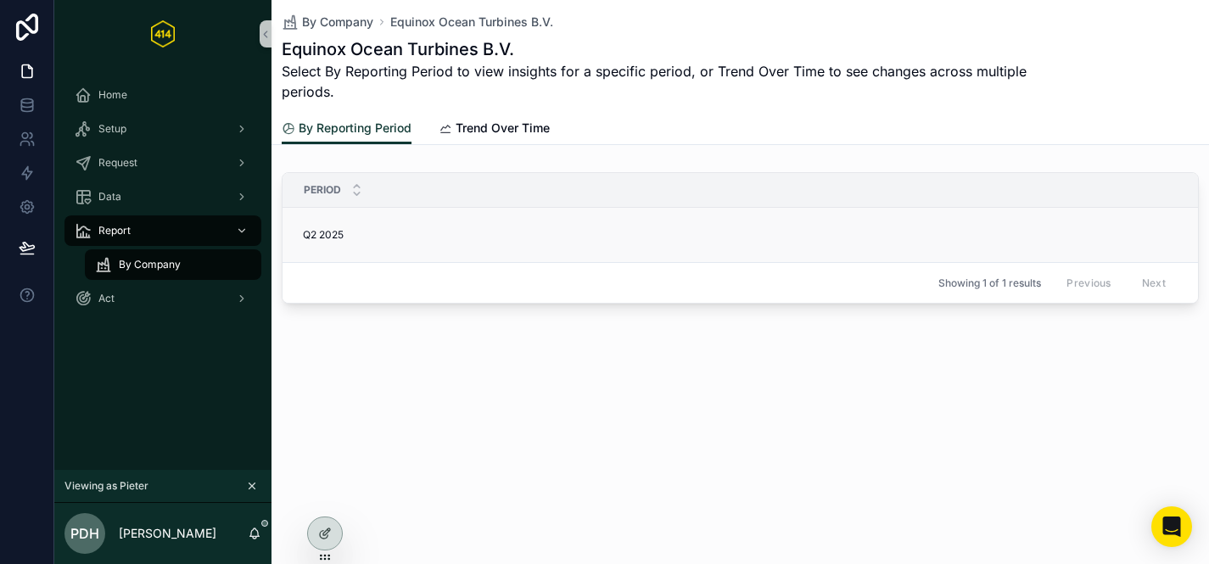
click at [406, 233] on div "Q2 2025 Q2 2025" at bounding box center [775, 235] width 945 height 14
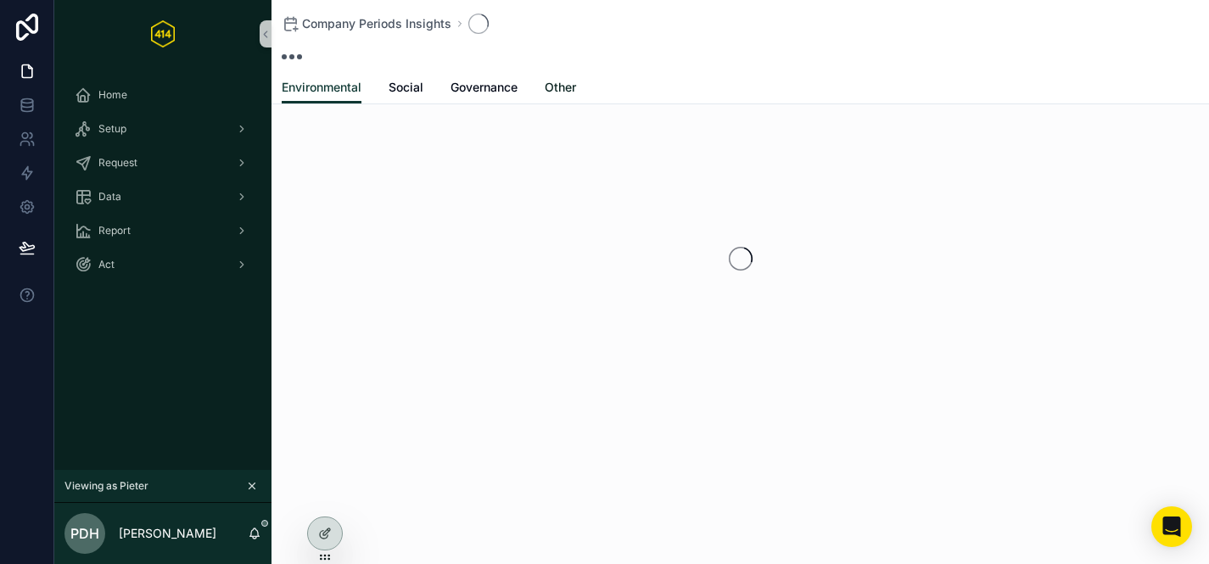
click at [570, 95] on span "Other" at bounding box center [560, 87] width 31 height 17
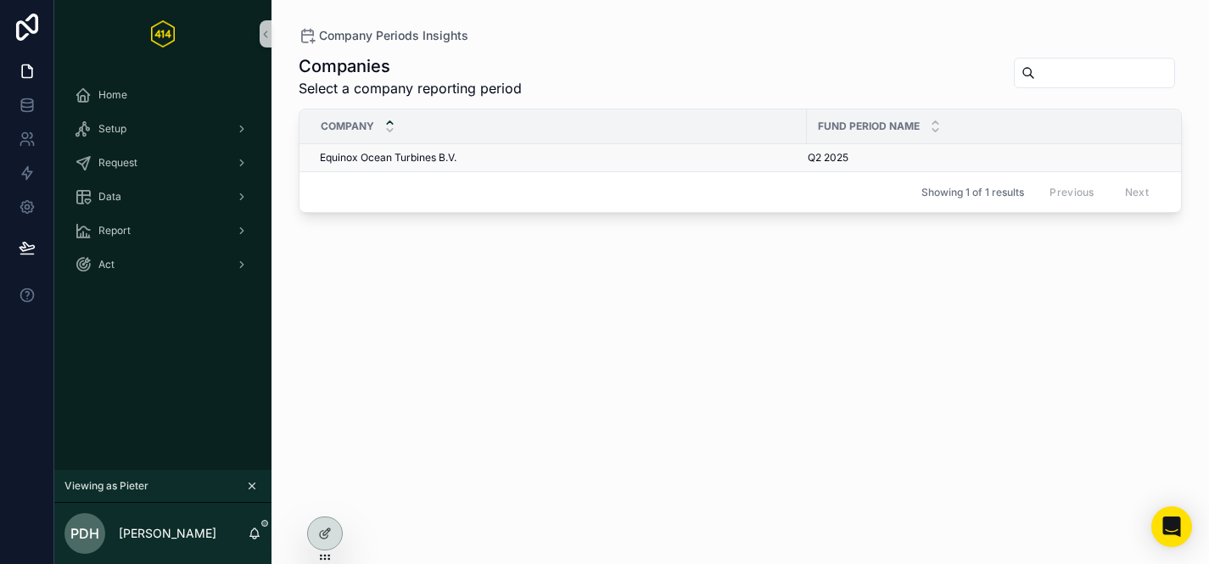
click at [500, 165] on td "Equinox Ocean Turbines B.V. Equinox Ocean Turbines B.V." at bounding box center [553, 158] width 507 height 28
click at [423, 160] on span "Equinox Ocean Turbines B.V." at bounding box center [388, 158] width 137 height 14
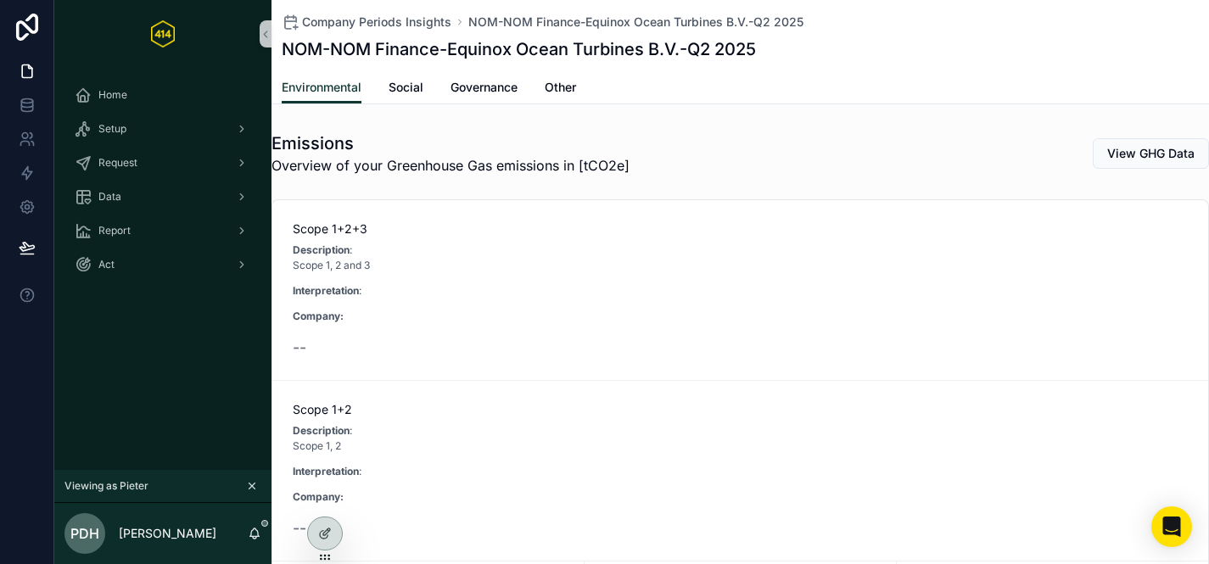
click at [586, 85] on div "Environmental Social Governance Other" at bounding box center [740, 87] width 917 height 32
click at [571, 85] on span "Other" at bounding box center [560, 87] width 31 height 17
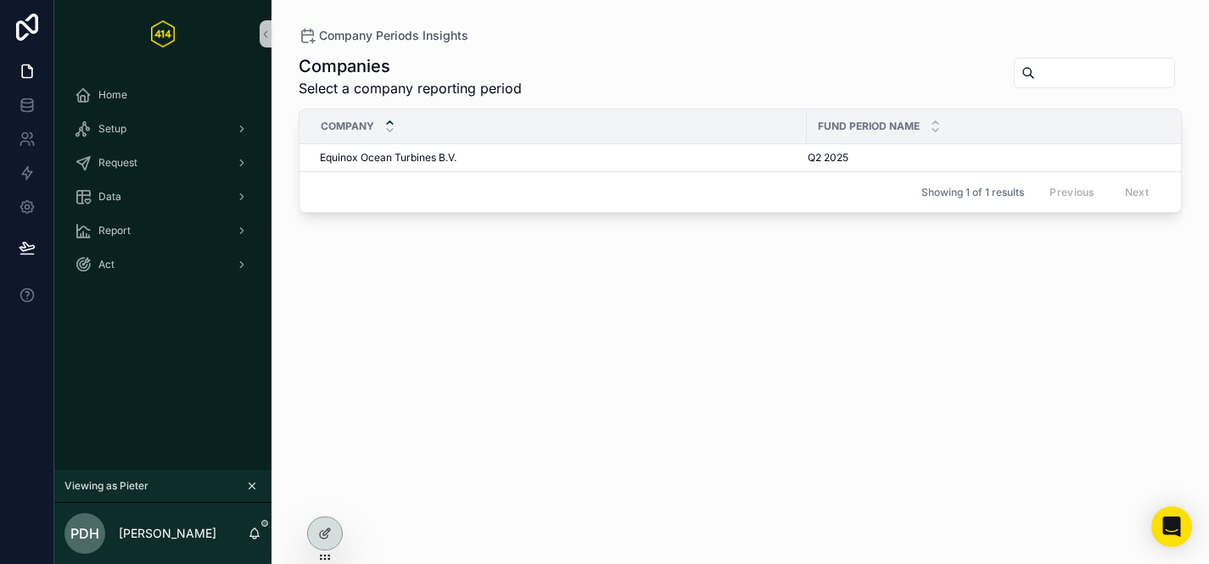
click at [538, 171] on div "Showing 1 of 1 results Previous Next" at bounding box center [741, 191] width 882 height 41
click at [526, 166] on td "Equinox Ocean Turbines B.V. Equinox Ocean Turbines B.V." at bounding box center [553, 158] width 507 height 28
click at [437, 165] on td "Equinox Ocean Turbines B.V. Equinox Ocean Turbines B.V." at bounding box center [553, 158] width 507 height 28
click at [384, 149] on td "Equinox Ocean Turbines B.V. Equinox Ocean Turbines B.V." at bounding box center [553, 158] width 507 height 28
click at [384, 173] on div "Showing 1 of 1 results Previous Next" at bounding box center [741, 191] width 882 height 41
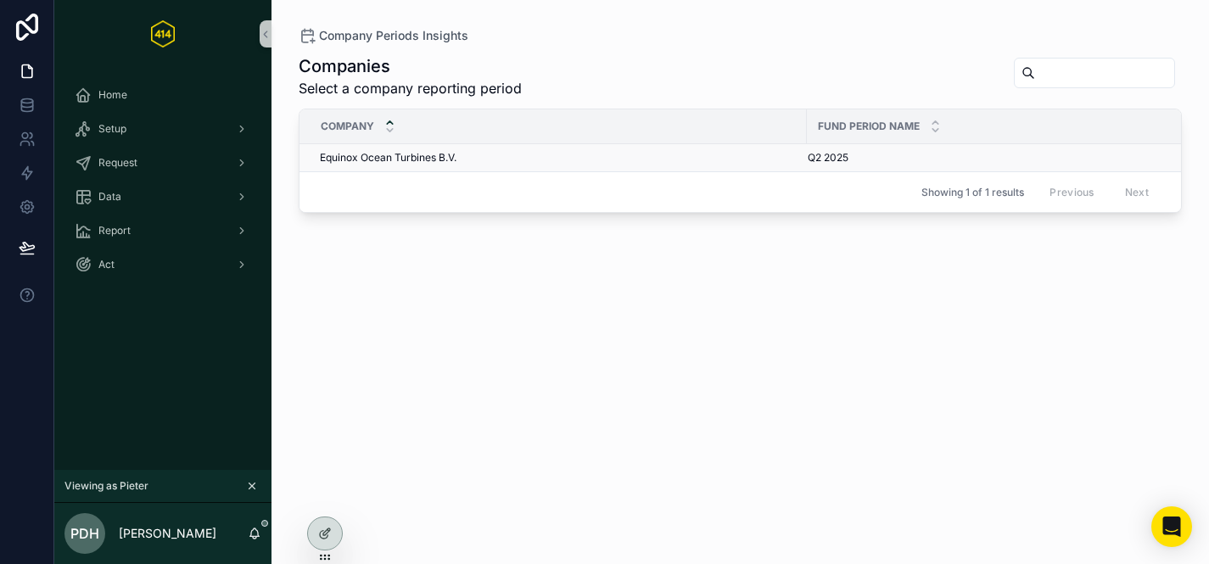
click at [384, 158] on span "Equinox Ocean Turbines B.V." at bounding box center [388, 158] width 137 height 14
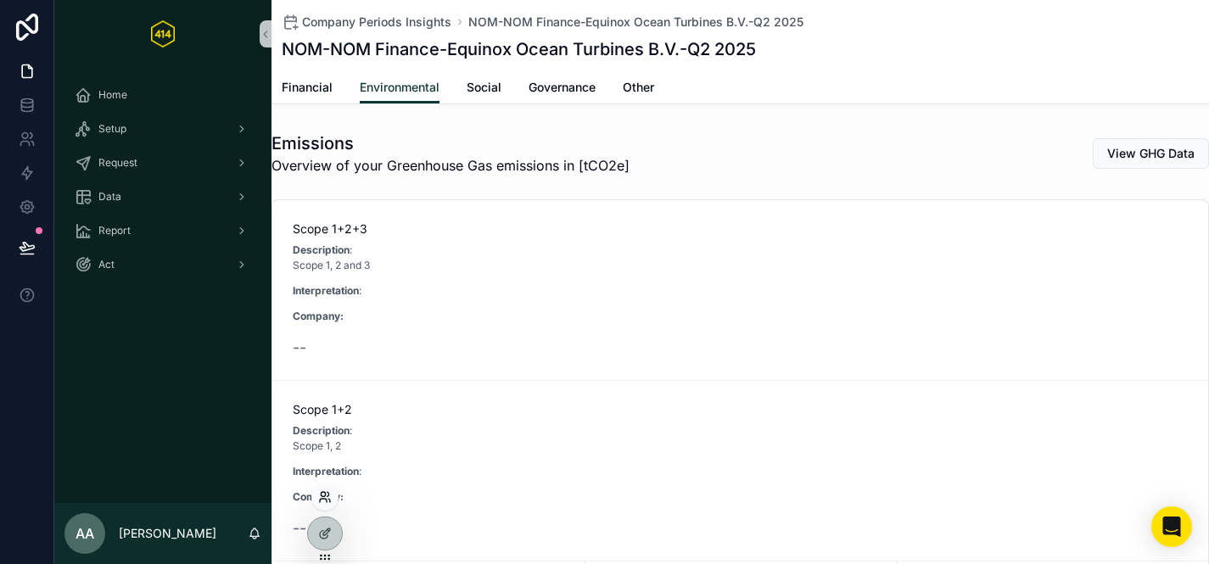
click at [325, 499] on icon at bounding box center [323, 500] width 7 height 3
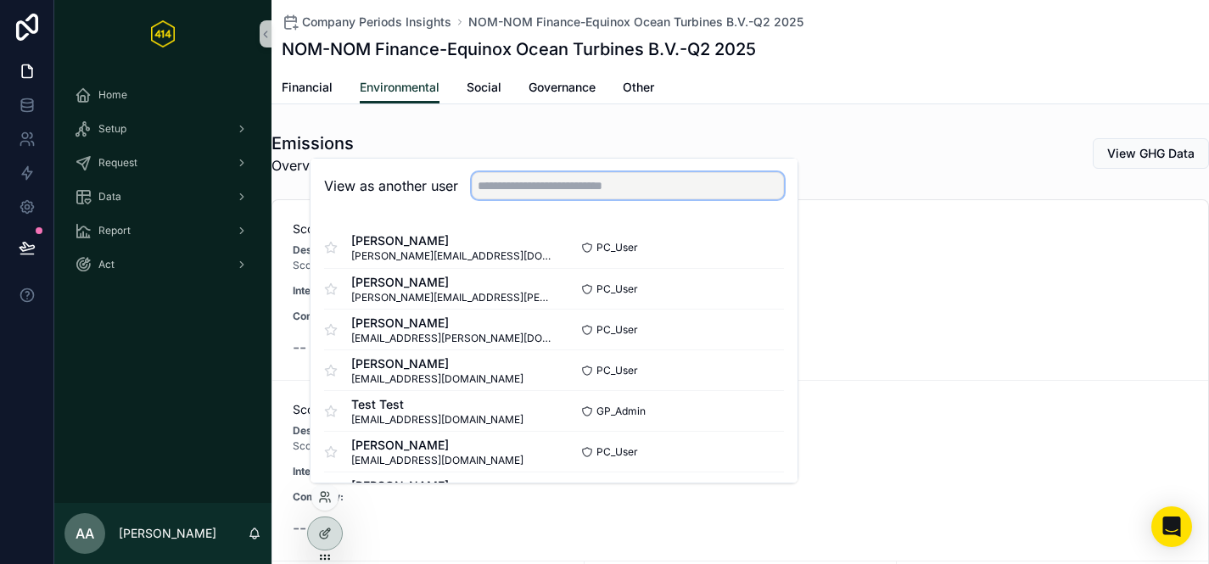
click at [491, 192] on input "text" at bounding box center [628, 185] width 312 height 27
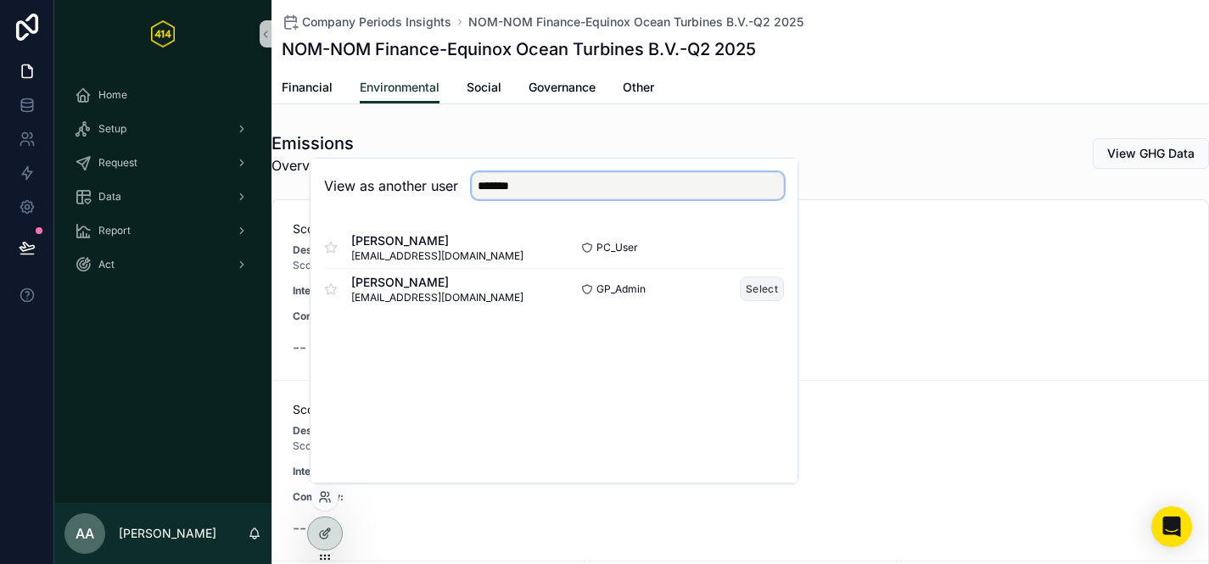
type input "*******"
click at [757, 297] on button "Select" at bounding box center [762, 289] width 44 height 25
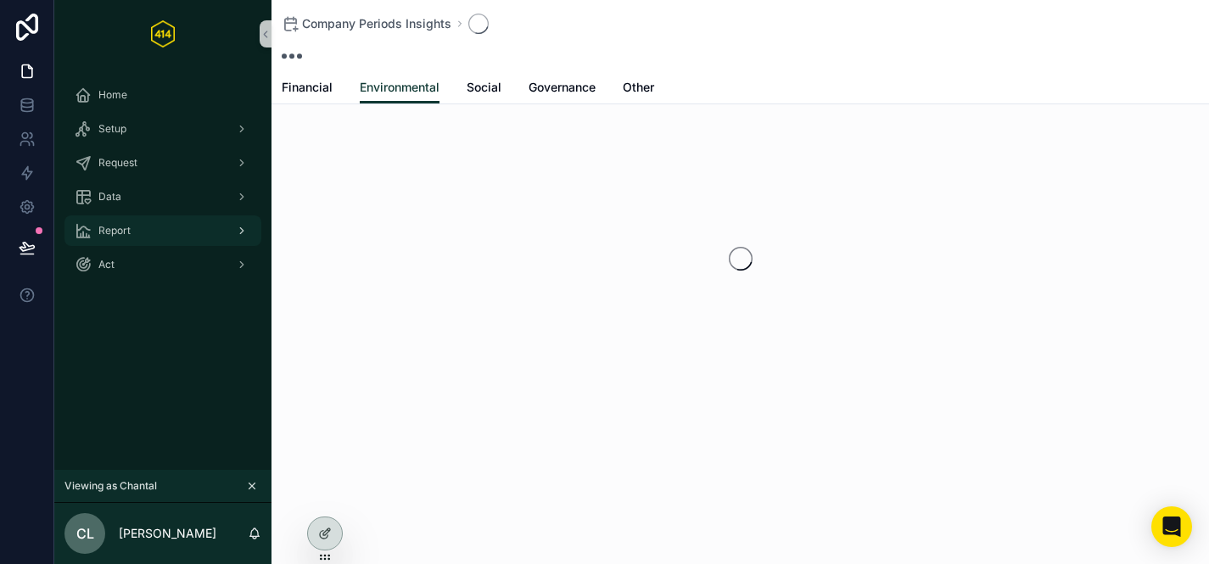
click at [197, 233] on div "Report" at bounding box center [163, 230] width 177 height 27
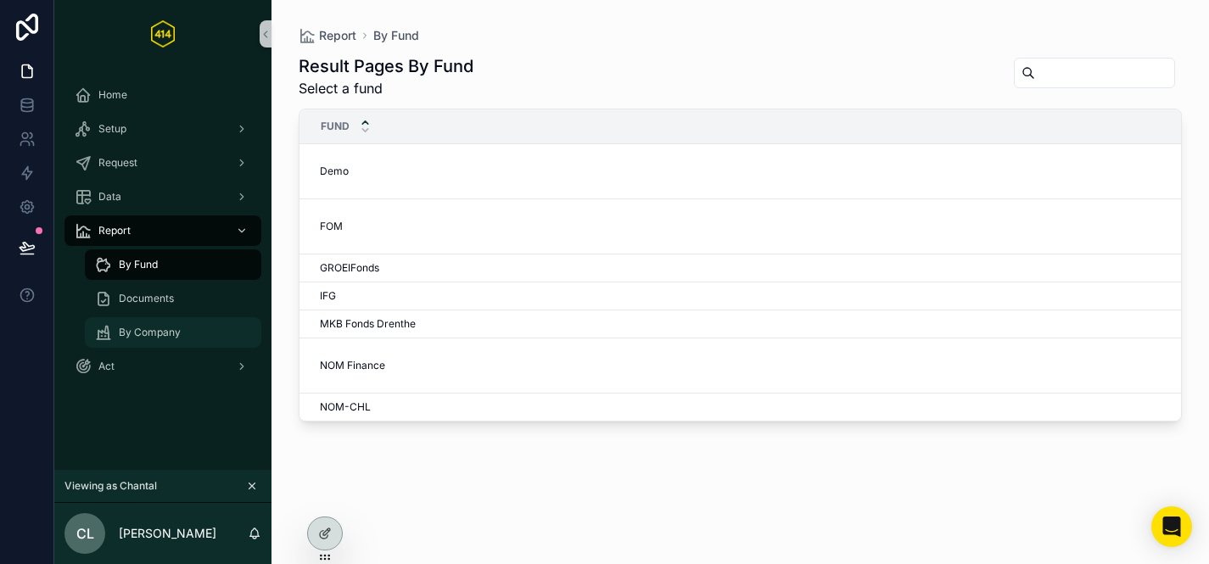
click at [147, 334] on span "By Company" at bounding box center [150, 333] width 62 height 14
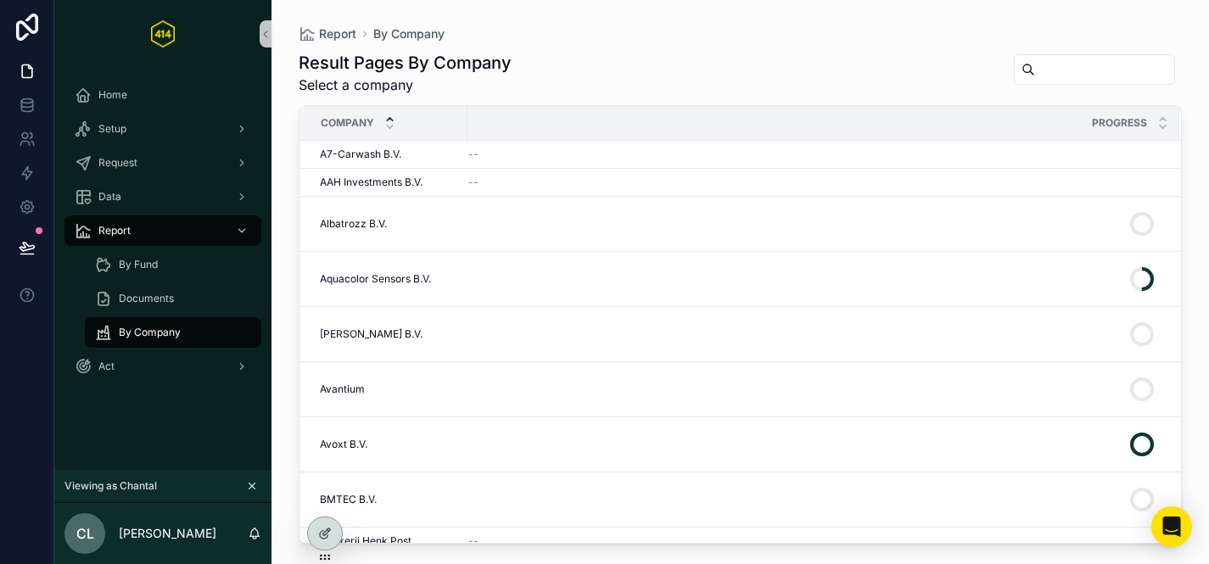
click at [1059, 68] on input "scrollable content" at bounding box center [1104, 70] width 139 height 24
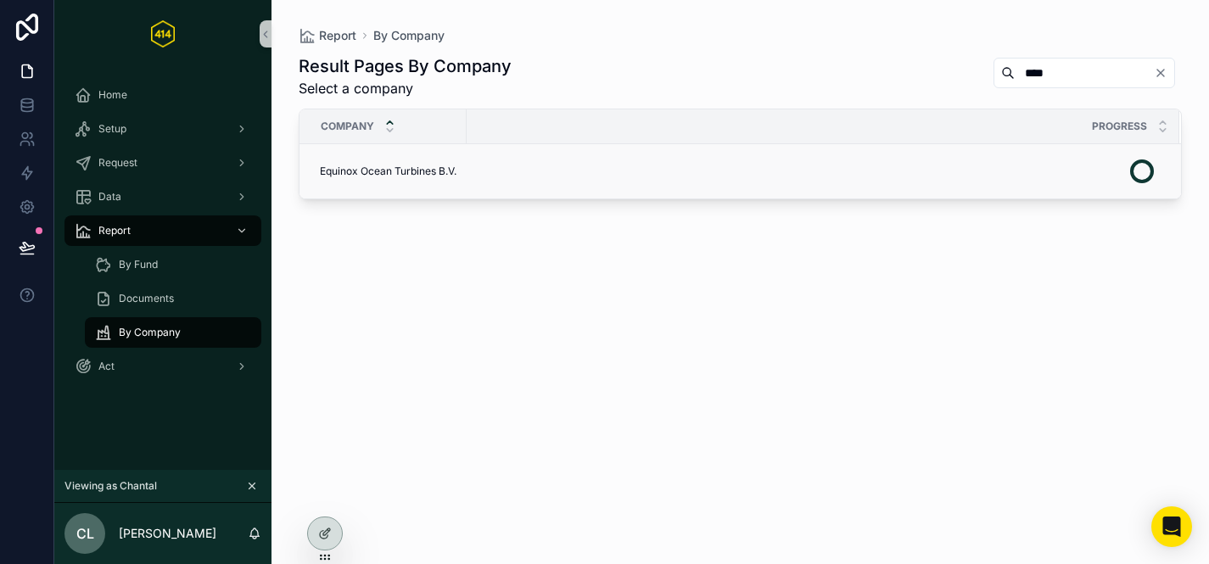
type input "****"
click at [687, 176] on div "scrollable content" at bounding box center [814, 171] width 692 height 41
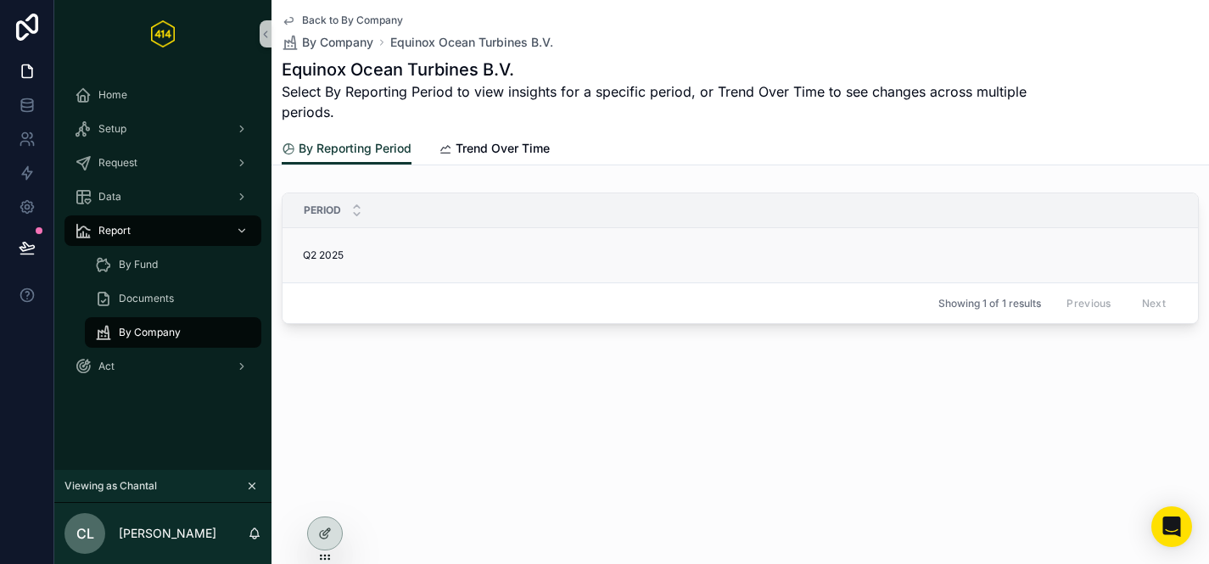
click at [475, 253] on div "Q2 2025 Q2 2025" at bounding box center [775, 256] width 945 height 14
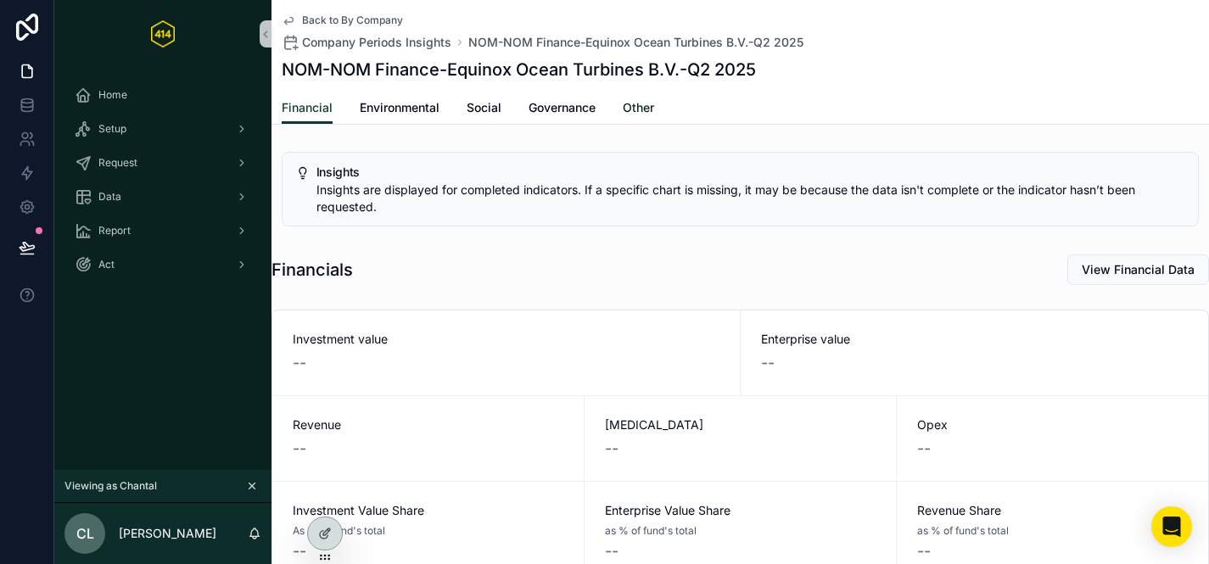
click at [653, 109] on span "Other" at bounding box center [638, 107] width 31 height 17
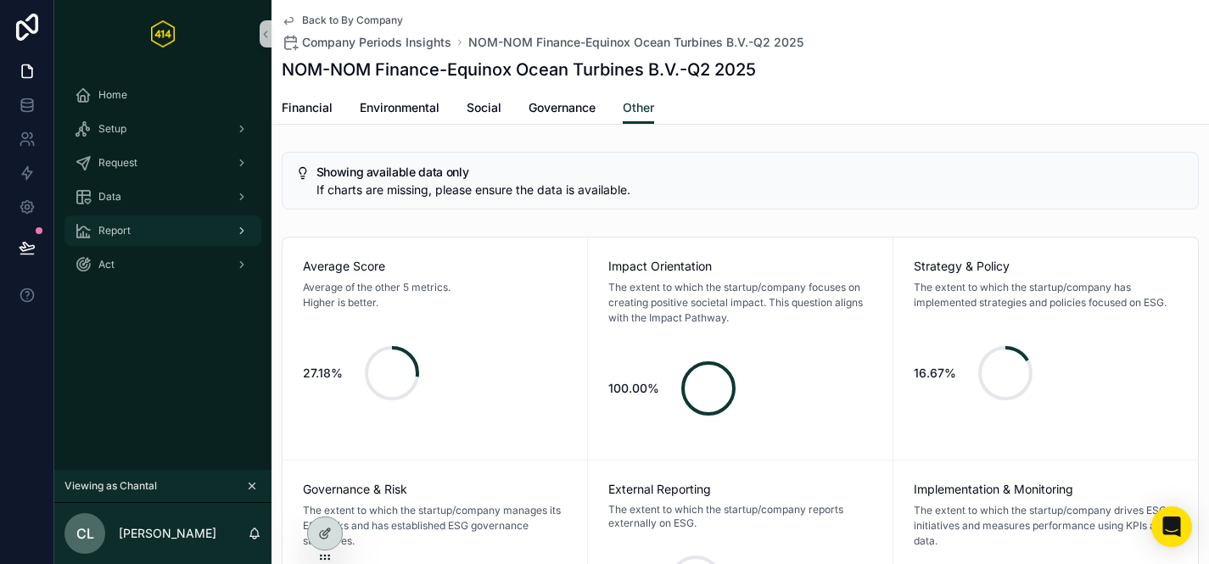
click at [161, 219] on div "Report" at bounding box center [163, 230] width 177 height 27
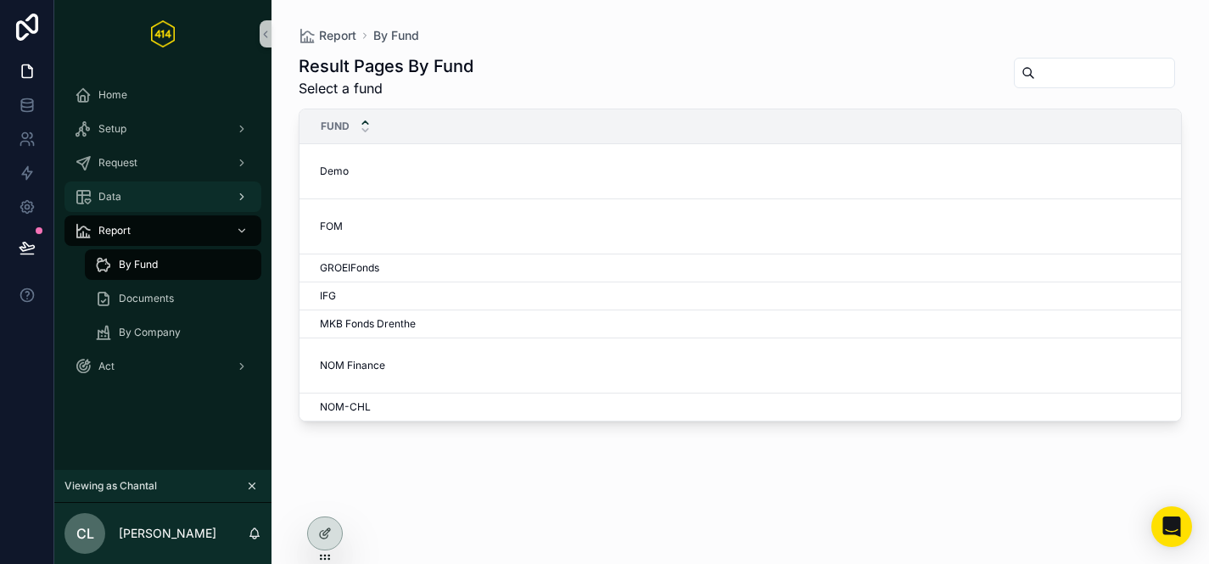
click at [153, 201] on div "Data" at bounding box center [163, 196] width 177 height 27
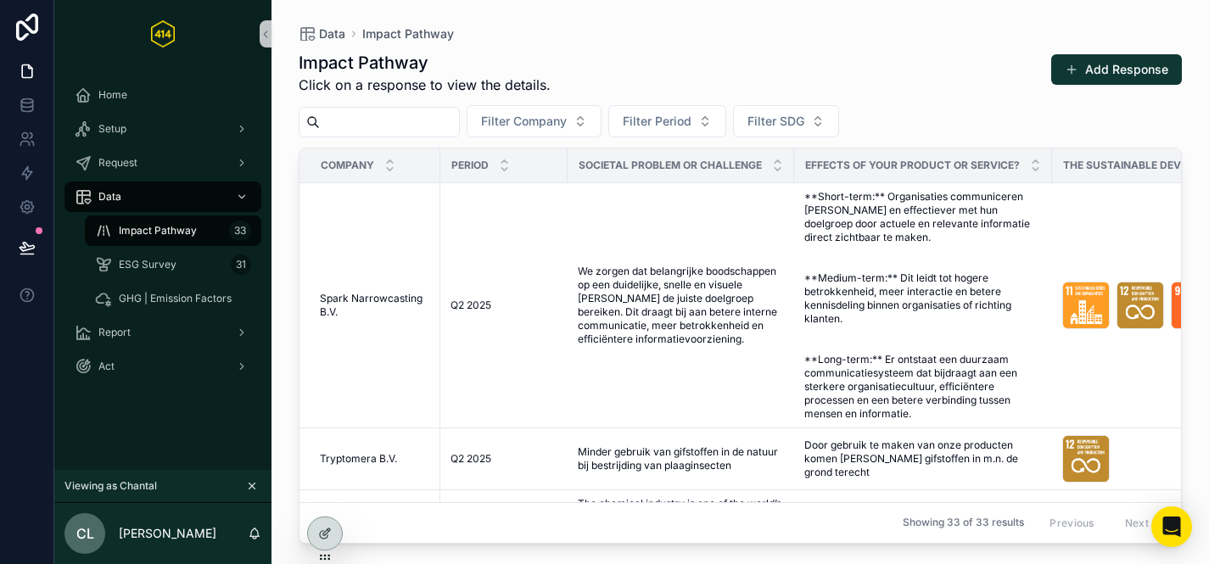
click at [364, 117] on input "scrollable content" at bounding box center [389, 122] width 139 height 24
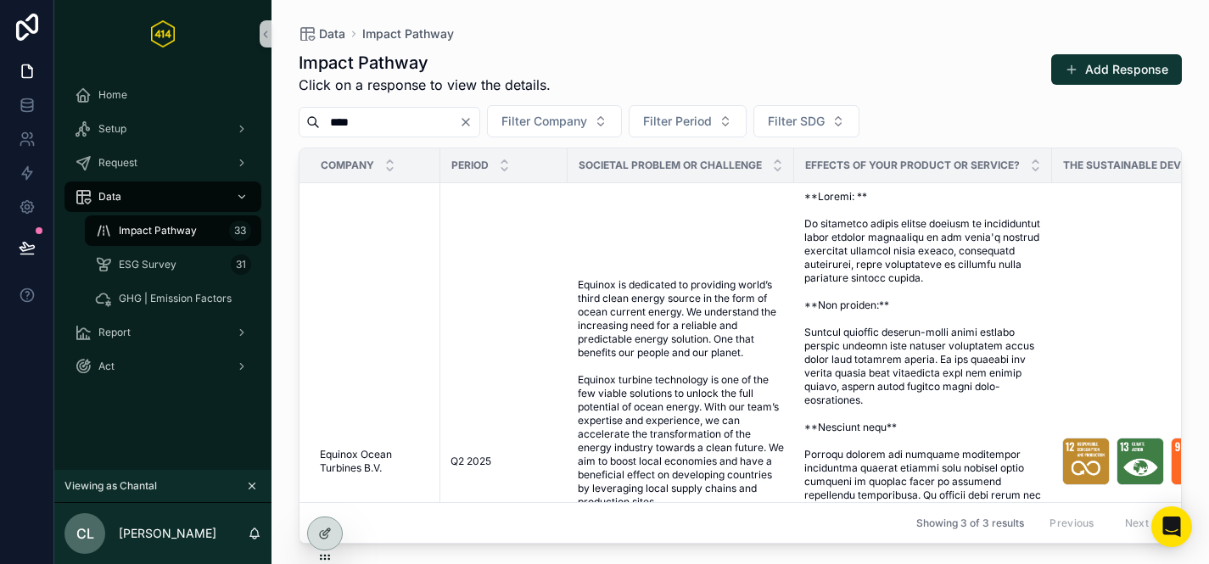
type input "****"
click at [473, 128] on icon "Clear" at bounding box center [466, 122] width 14 height 14
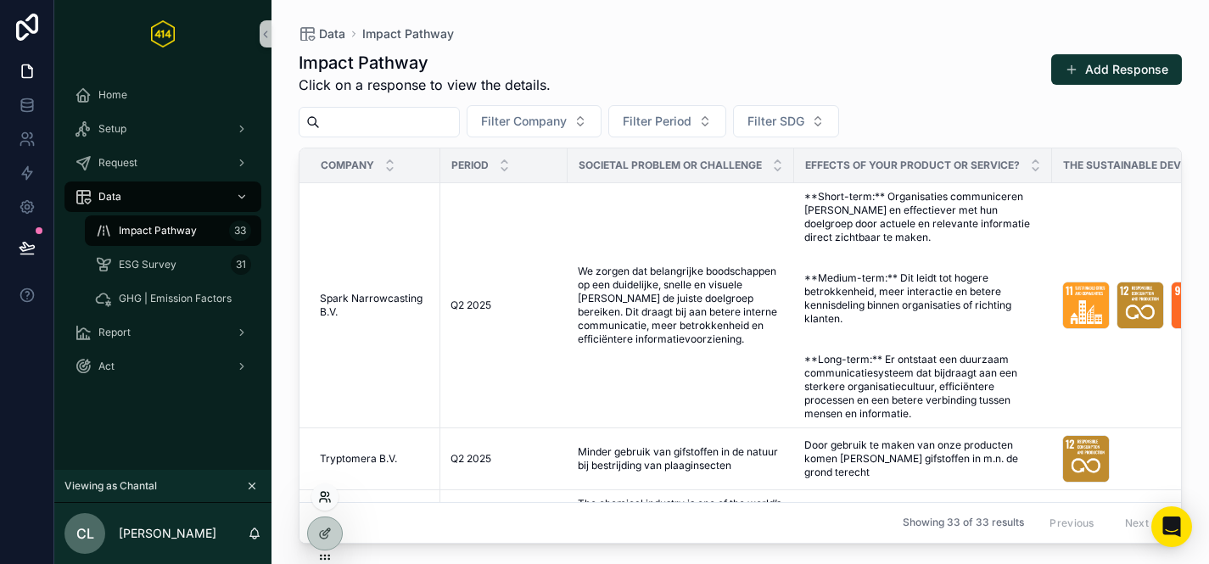
click at [322, 499] on icon at bounding box center [325, 498] width 14 height 14
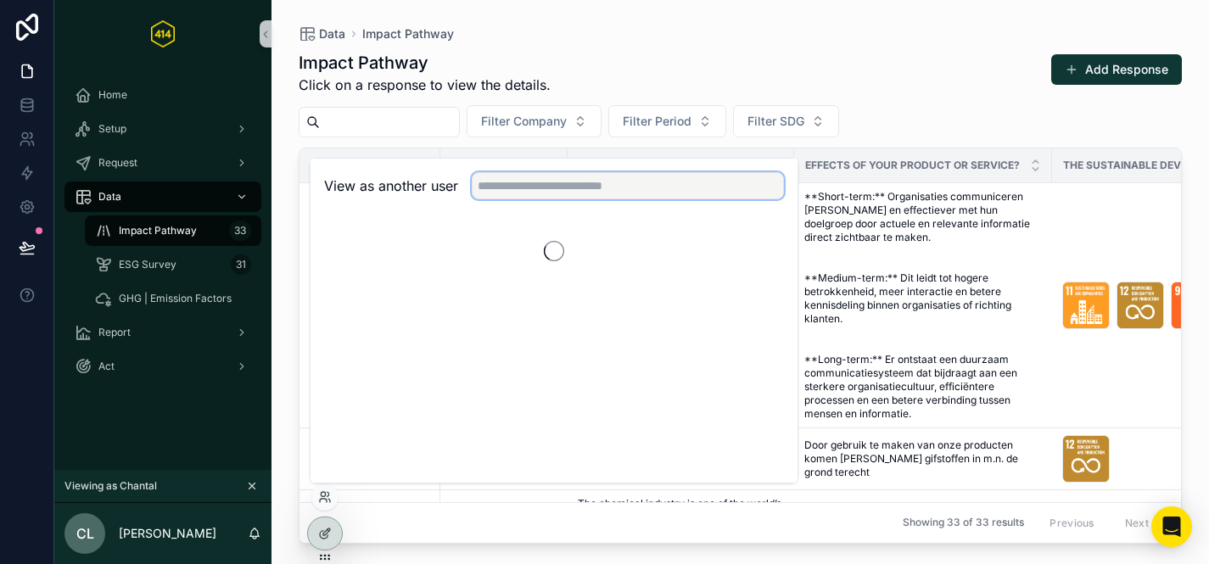
click at [541, 188] on input "text" at bounding box center [628, 185] width 312 height 27
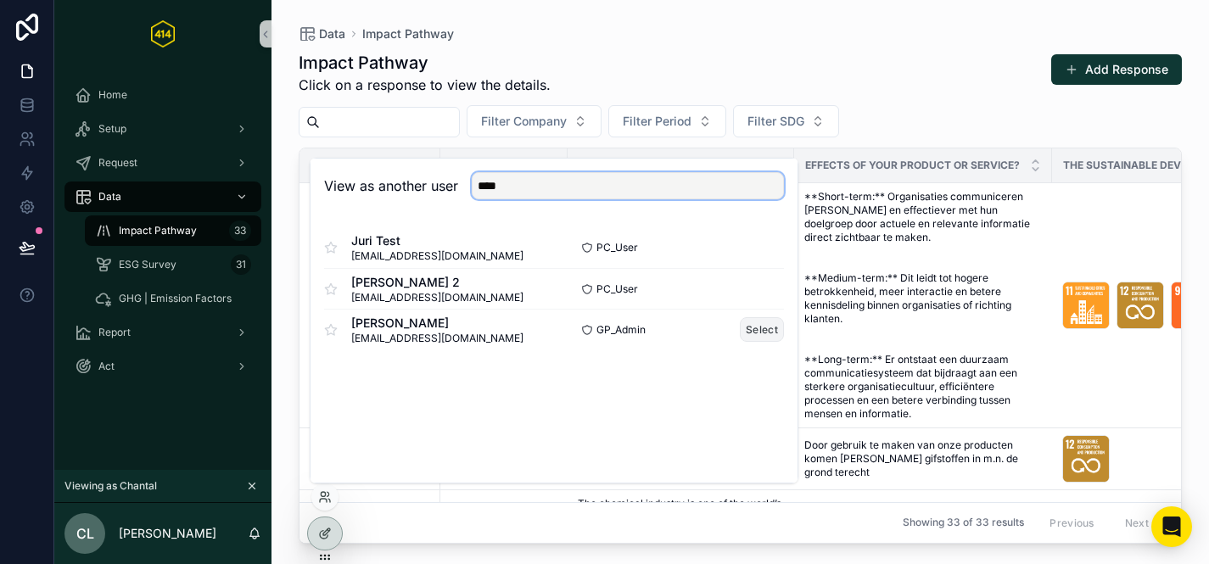
type input "****"
click at [781, 326] on button "Select" at bounding box center [762, 329] width 44 height 25
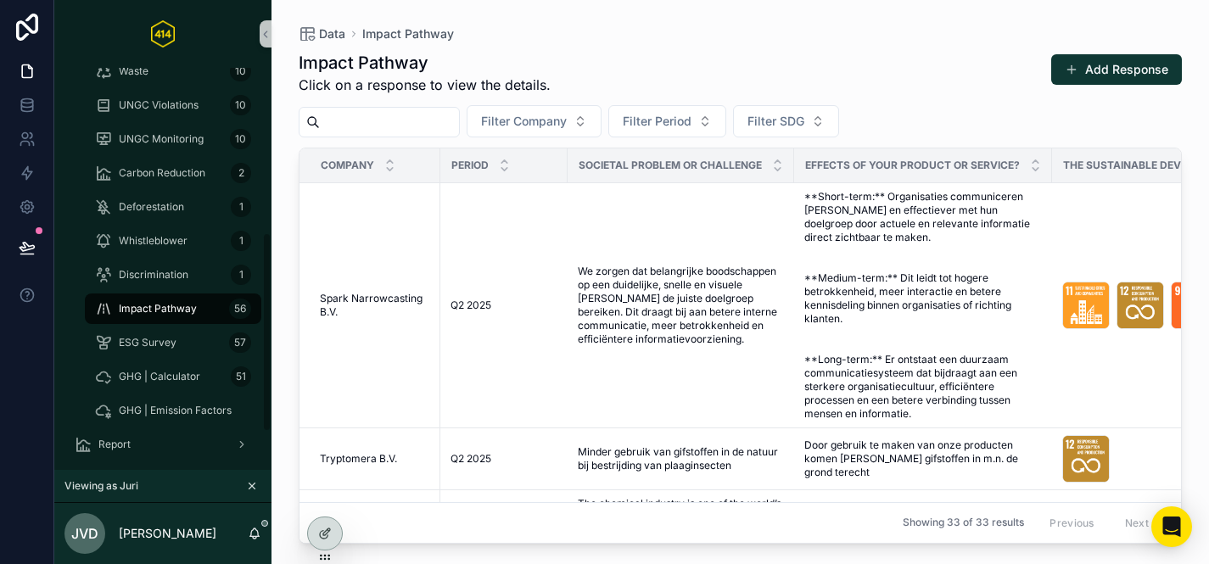
scroll to position [409, 0]
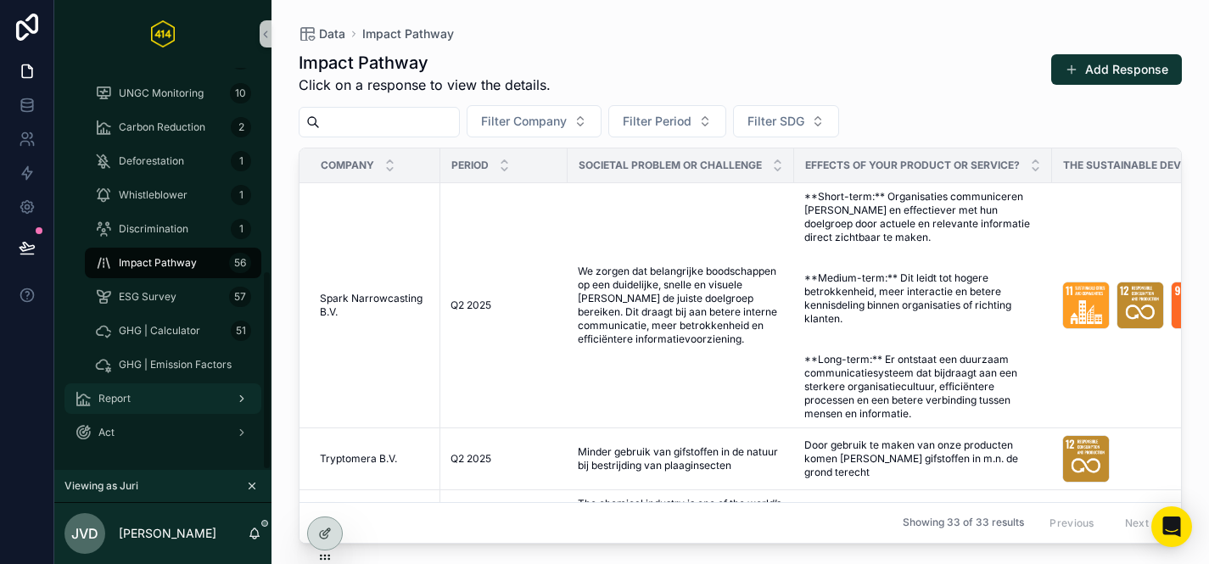
click at [132, 403] on div "Report" at bounding box center [163, 398] width 177 height 27
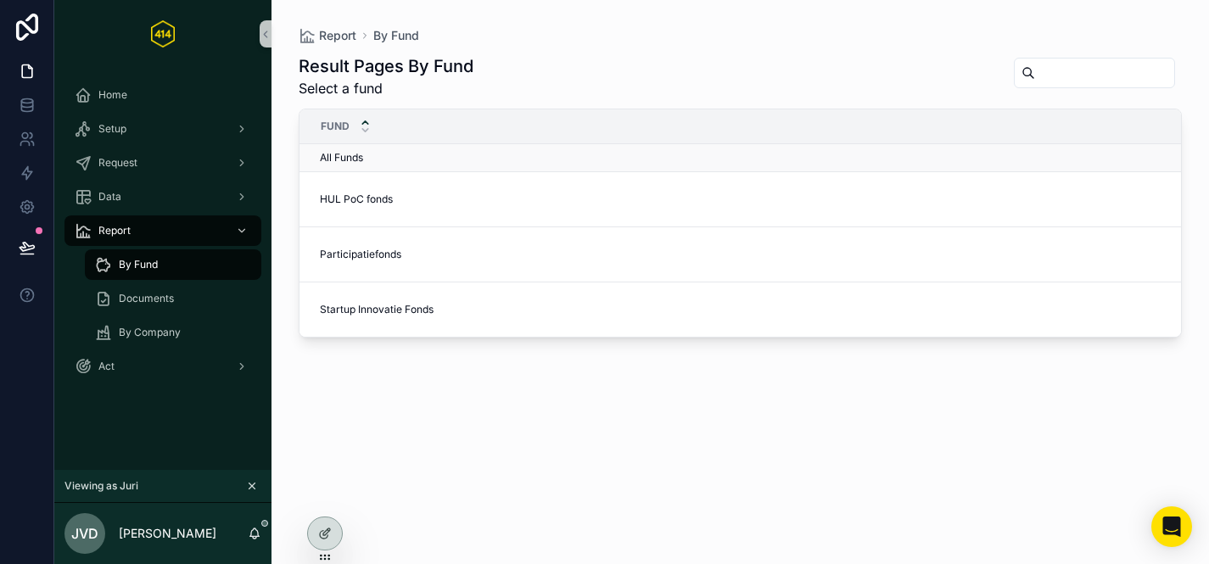
click at [408, 163] on div "All Funds All Funds" at bounding box center [759, 158] width 878 height 14
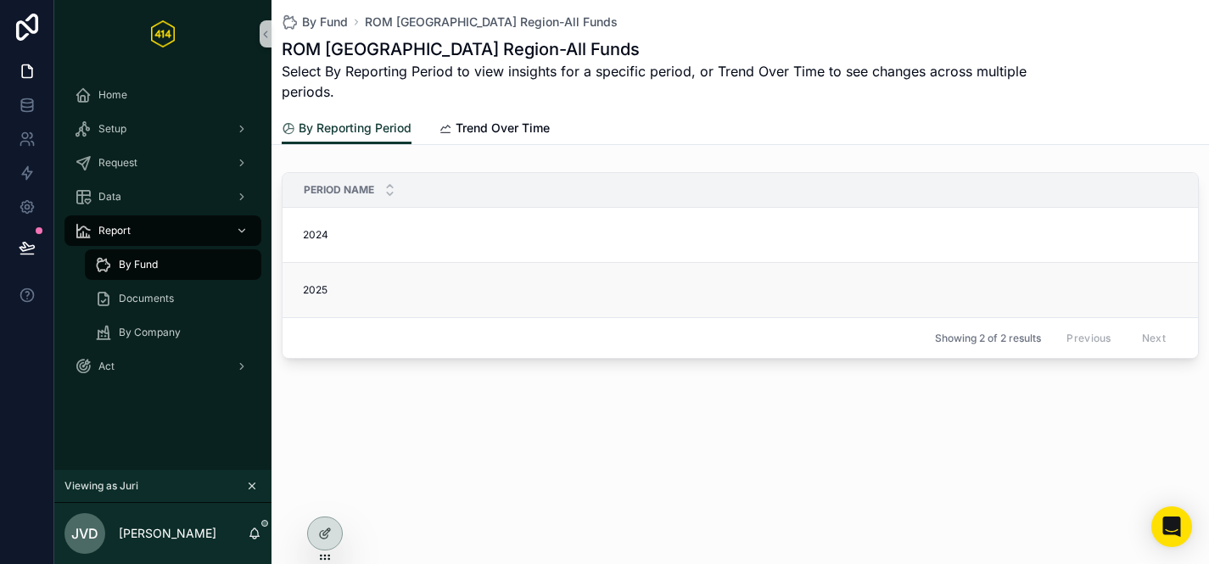
click at [399, 291] on div "2025 2025" at bounding box center [775, 290] width 945 height 14
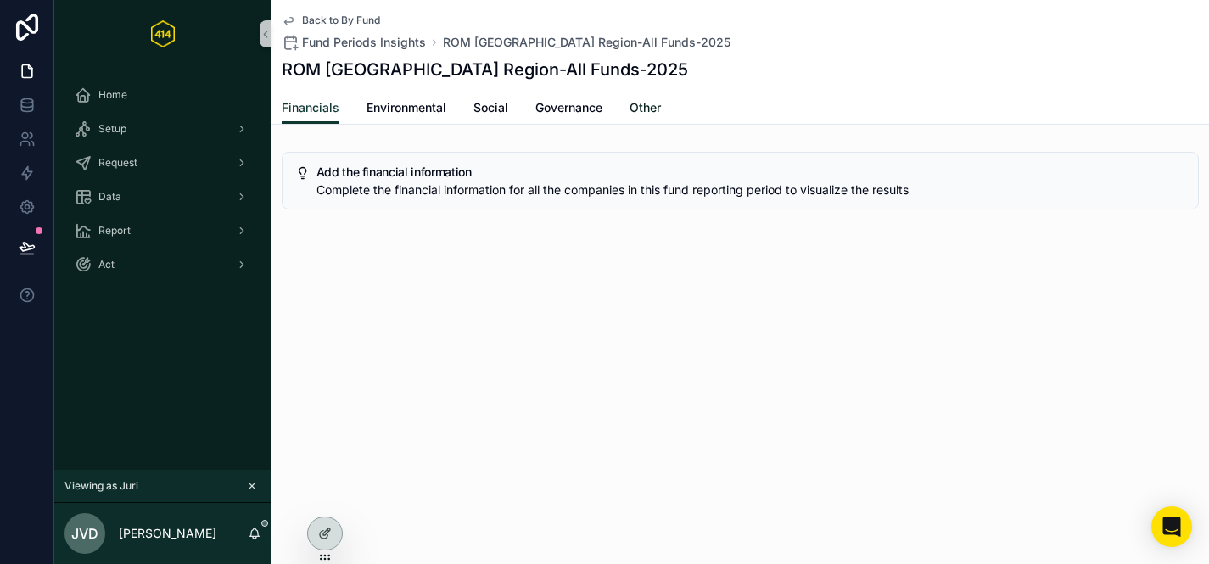
click at [661, 101] on span "Other" at bounding box center [645, 107] width 31 height 17
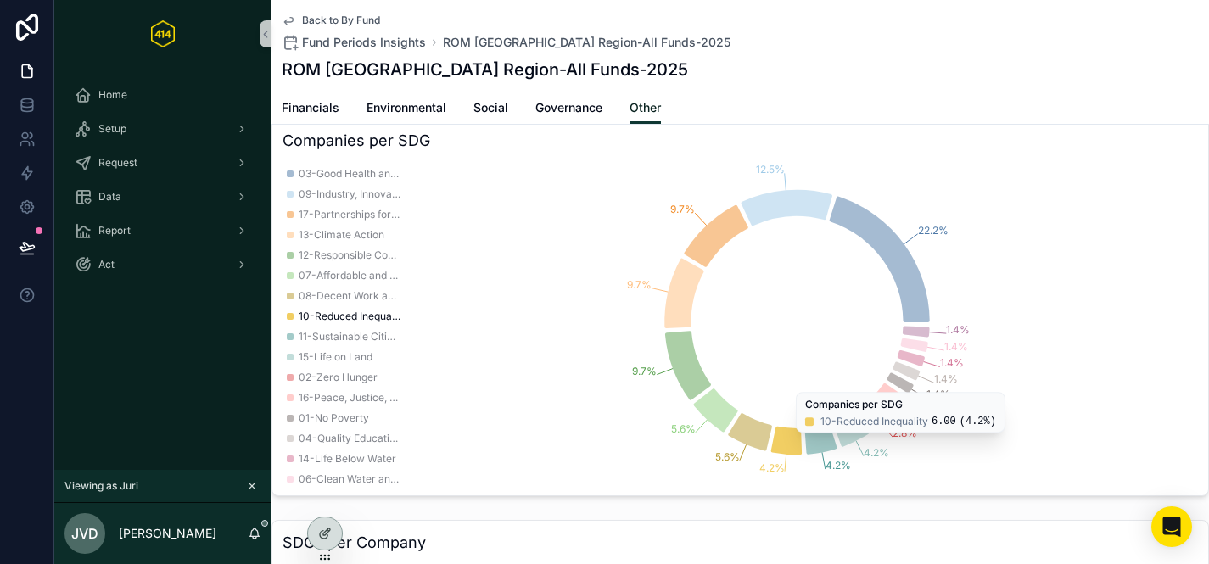
scroll to position [64, 0]
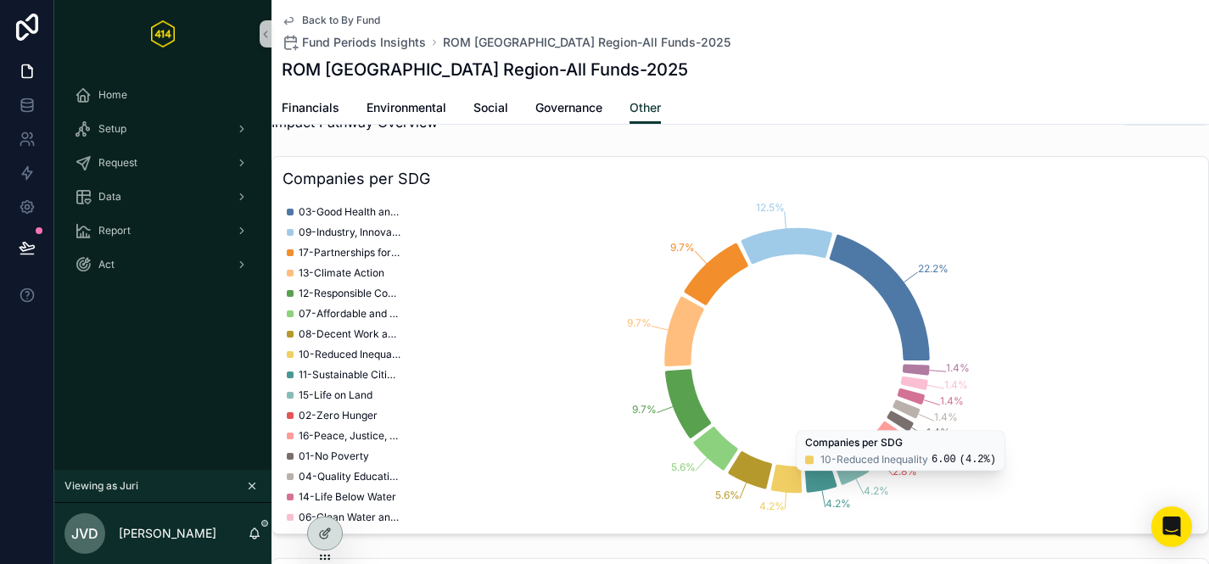
click at [746, 63] on div "ROM [GEOGRAPHIC_DATA] Region-All Funds-2025" at bounding box center [740, 70] width 917 height 24
